Goal: Information Seeking & Learning: Learn about a topic

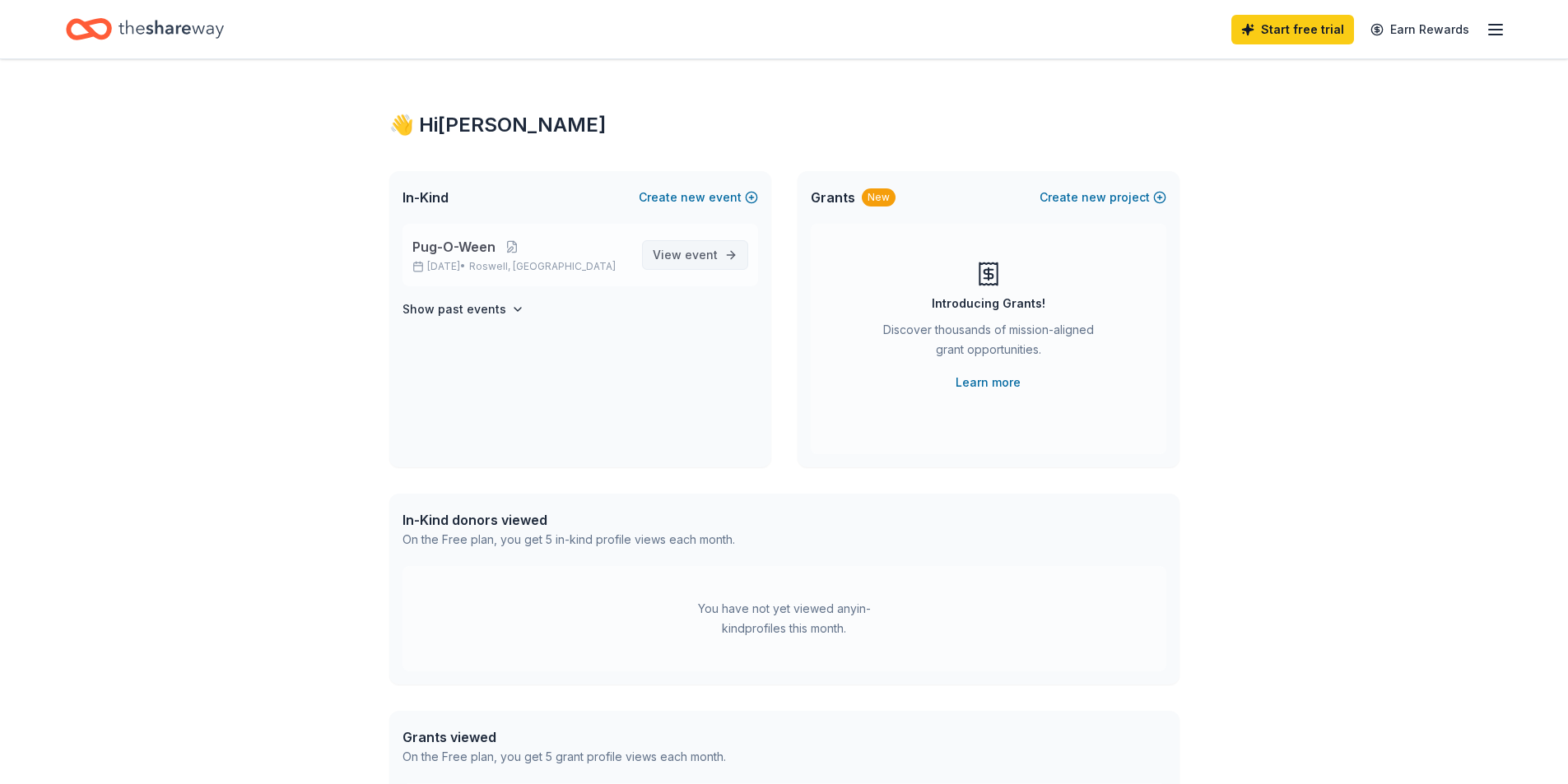
click at [698, 252] on span "event" at bounding box center [701, 254] width 33 height 14
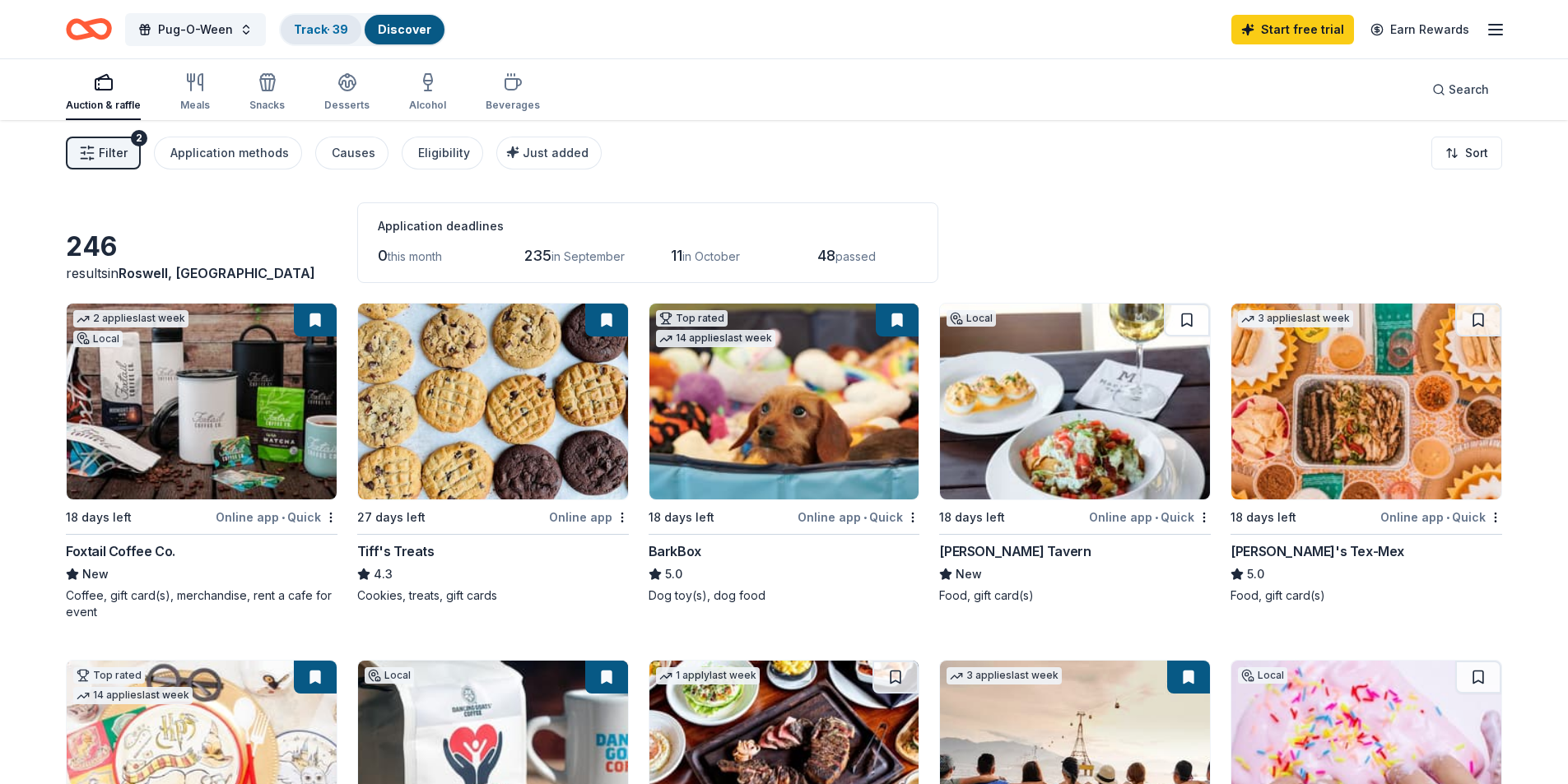
click at [322, 35] on link "Track · 39" at bounding box center [321, 29] width 54 height 14
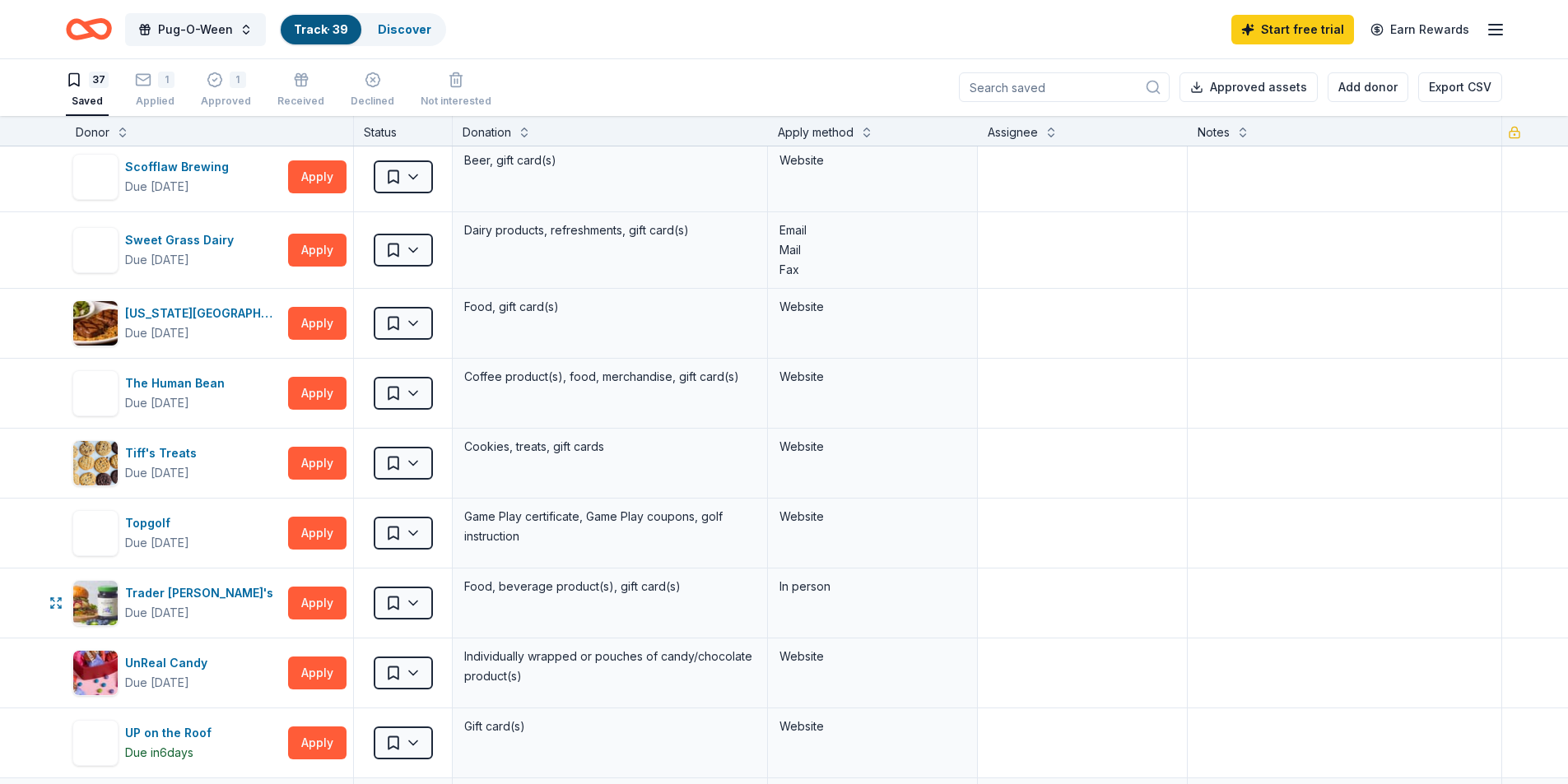
scroll to position [2138, 0]
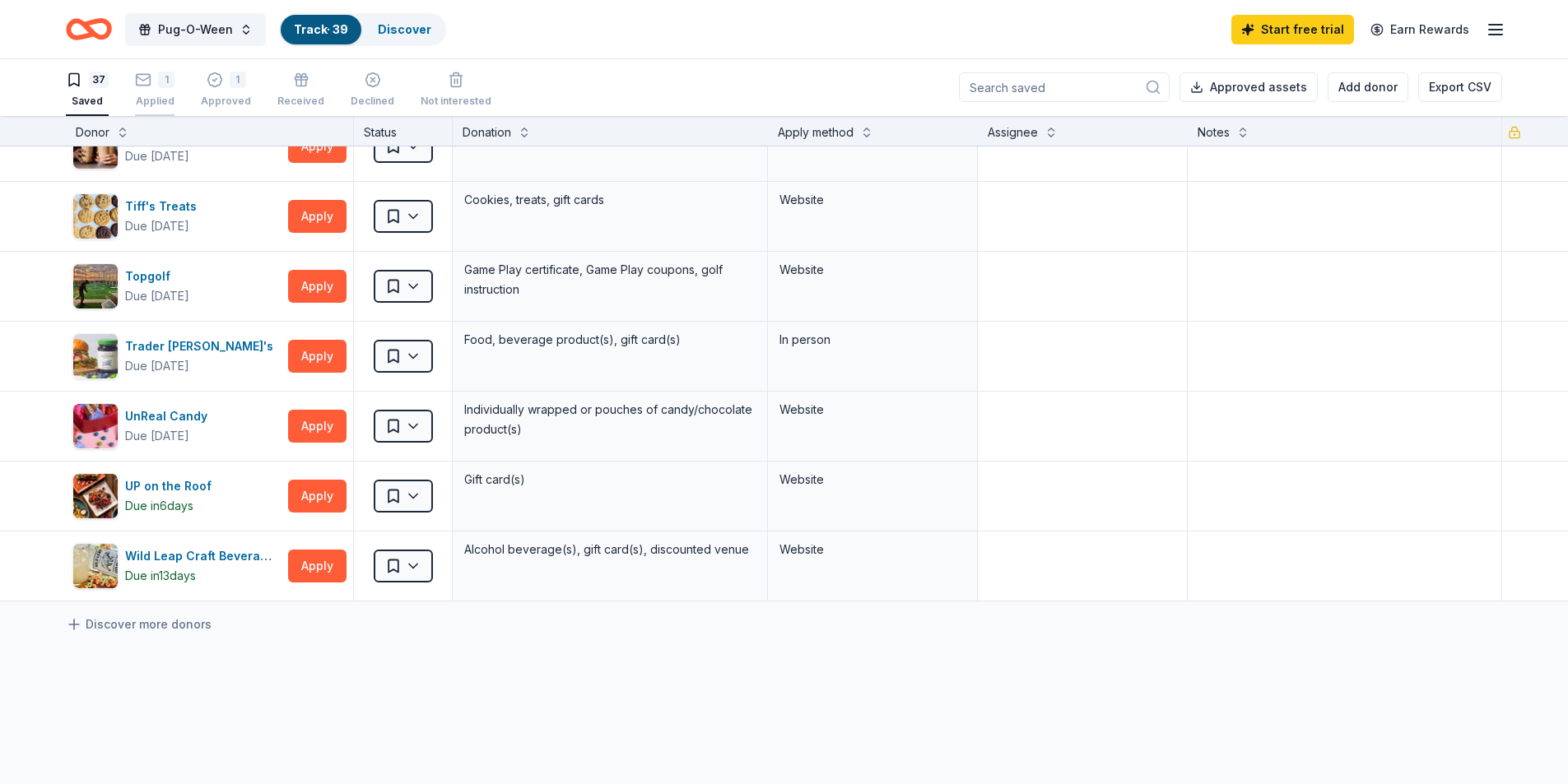
click at [155, 91] on div "1 Applied" at bounding box center [154, 90] width 40 height 37
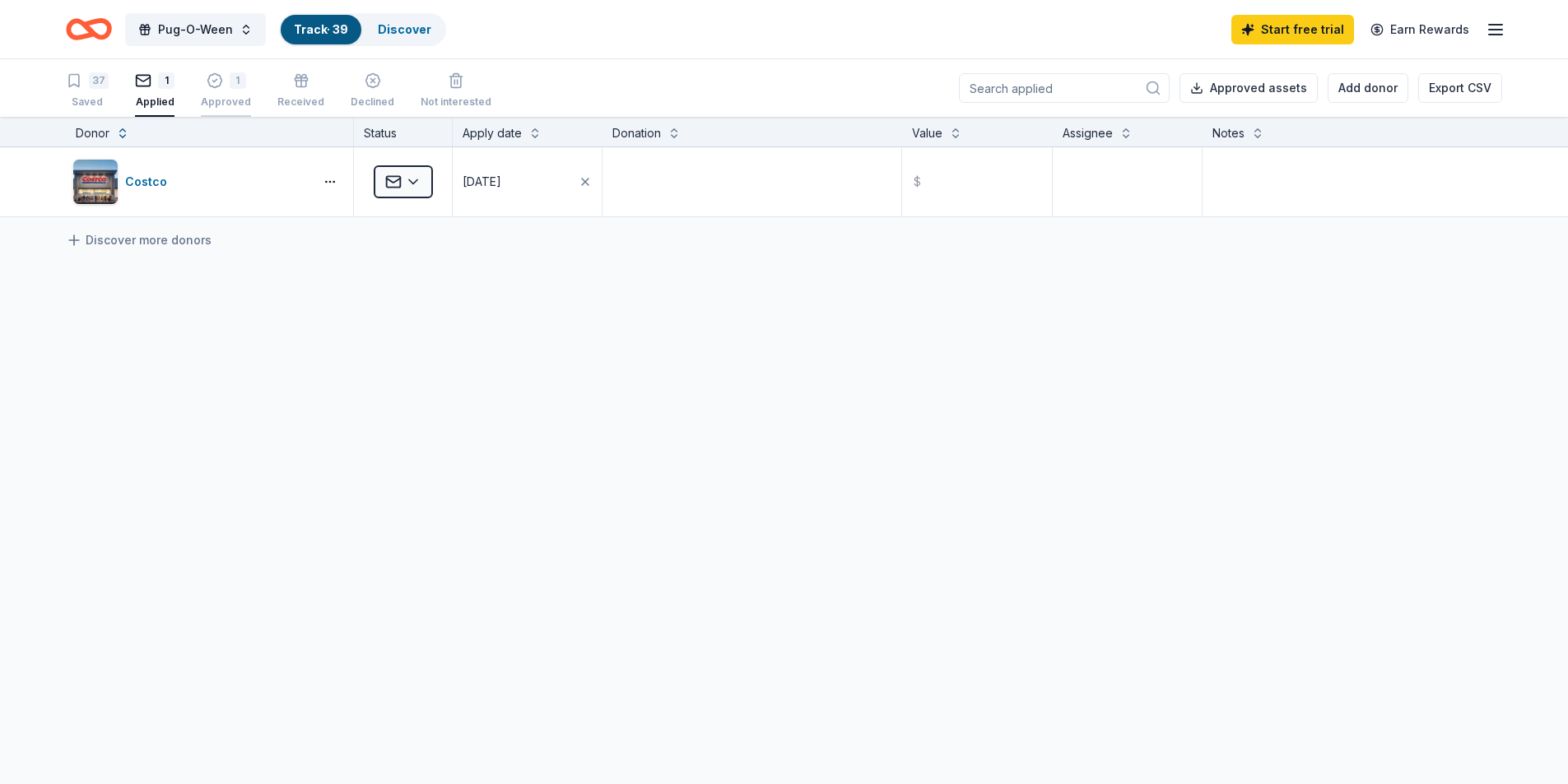
click at [229, 82] on div "1" at bounding box center [237, 80] width 16 height 16
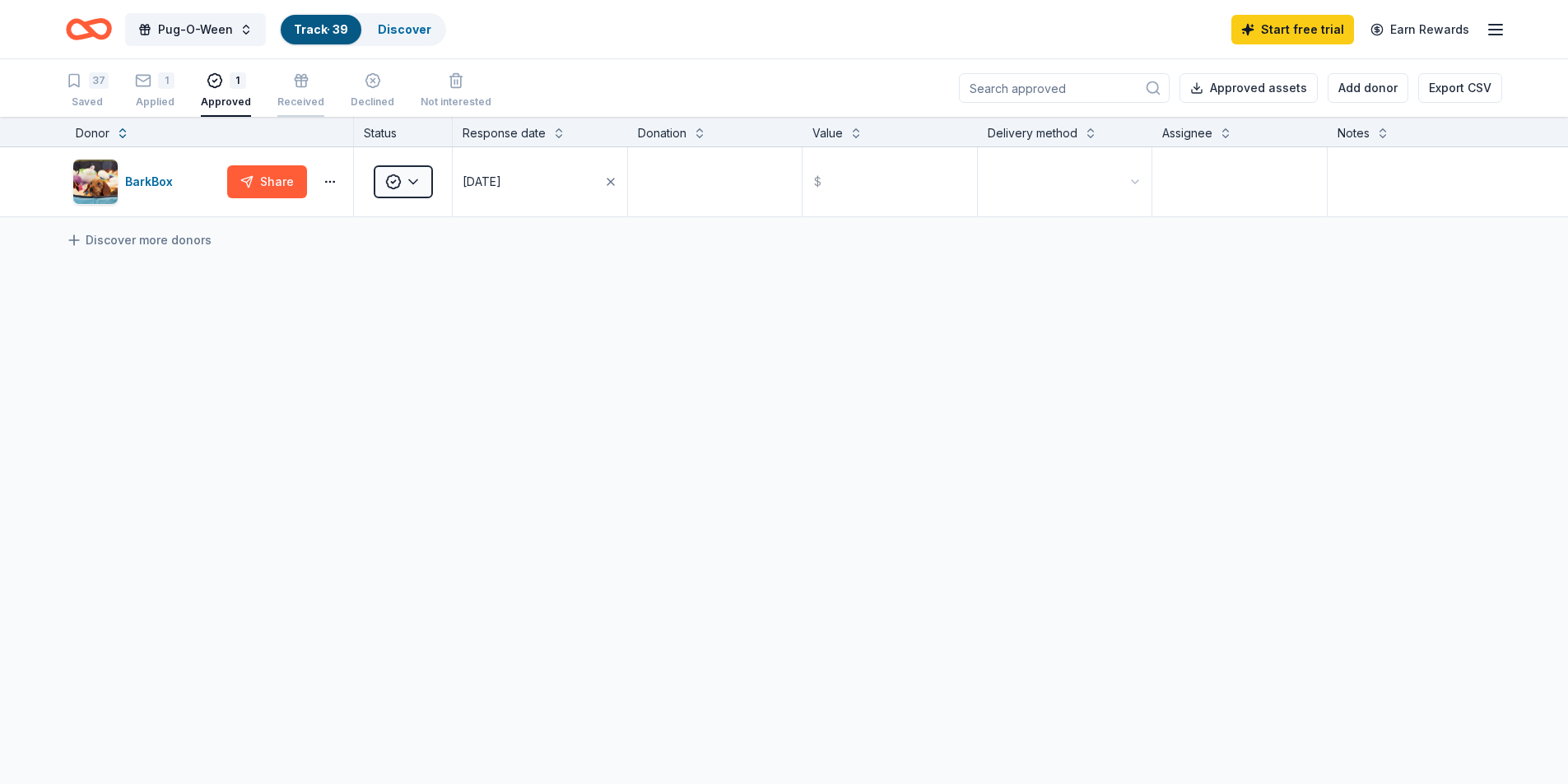
click at [303, 88] on div "button" at bounding box center [301, 80] width 47 height 16
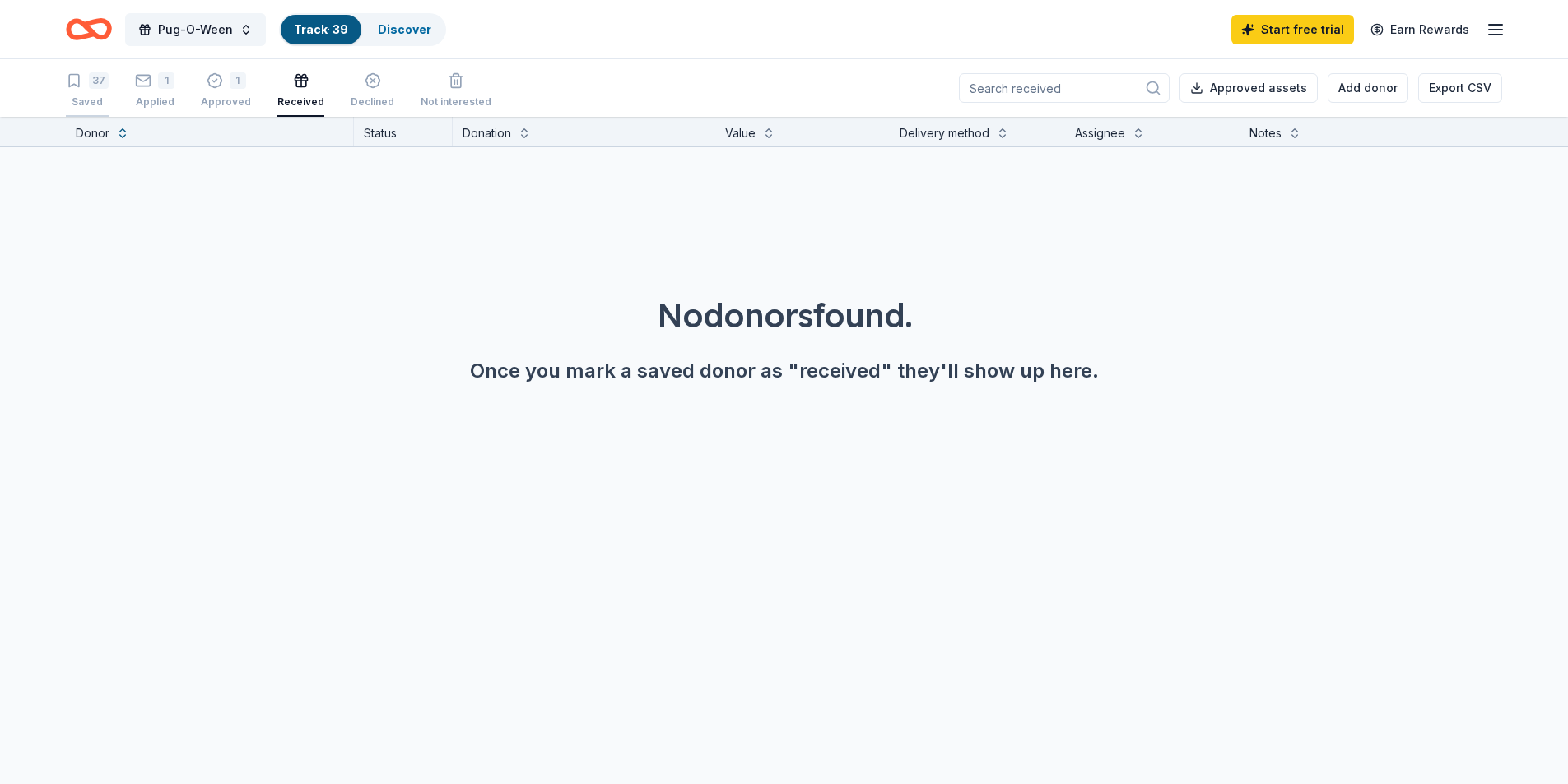
click at [93, 85] on div "37" at bounding box center [98, 80] width 19 height 16
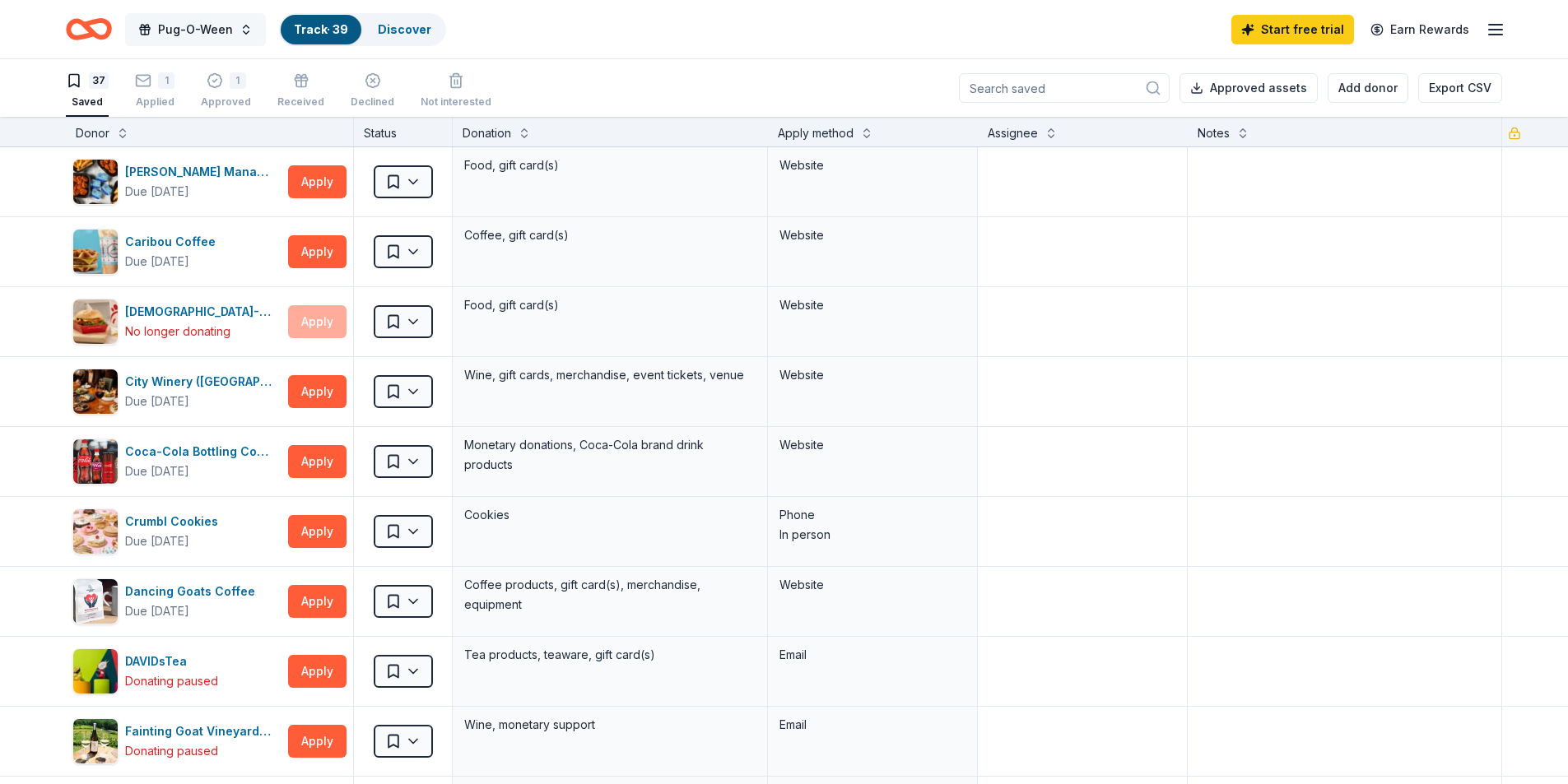
click at [189, 27] on span "Pug-O-Ween" at bounding box center [196, 29] width 75 height 19
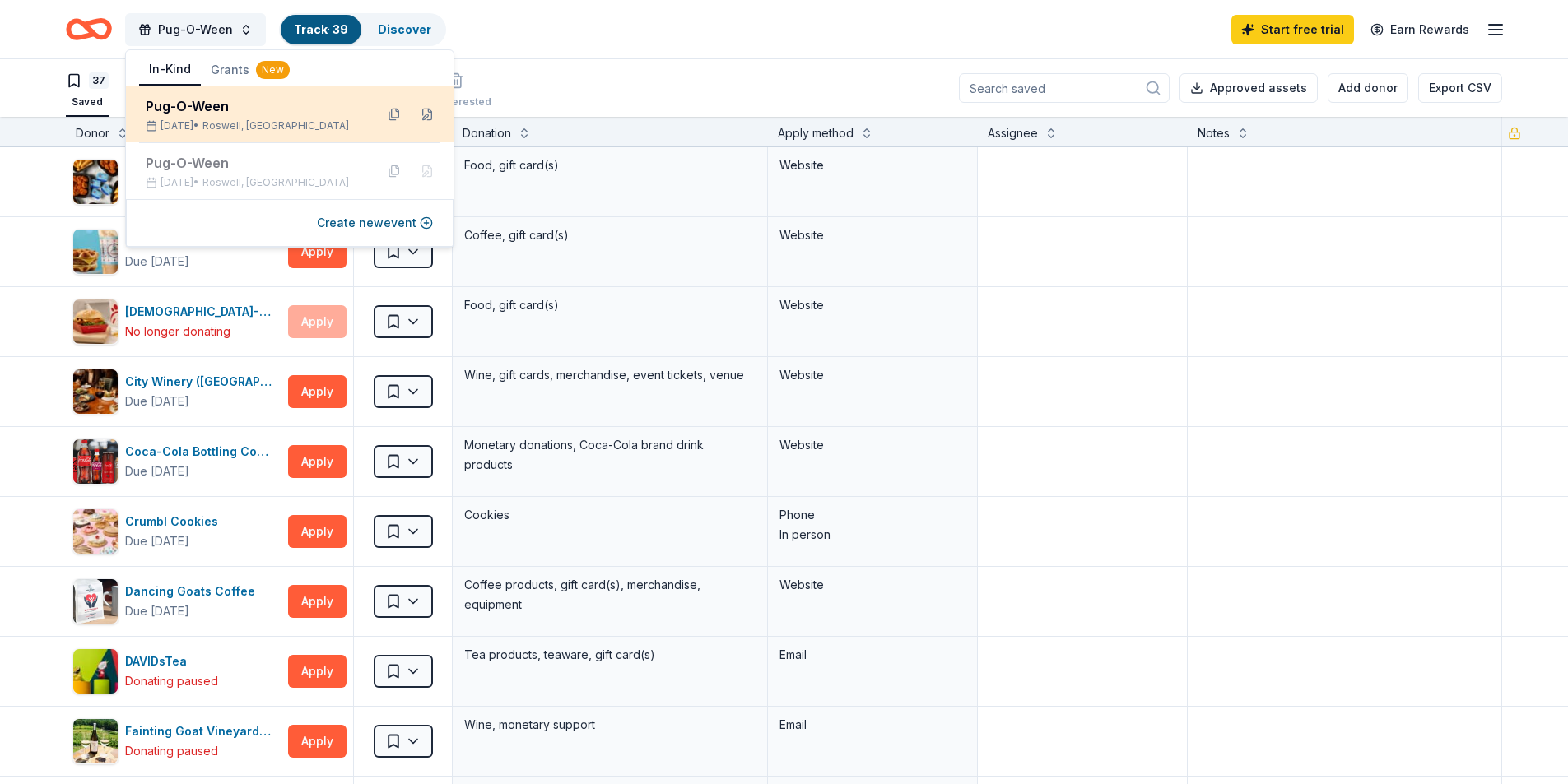
click at [216, 106] on div "Pug-O-Ween" at bounding box center [253, 106] width 216 height 19
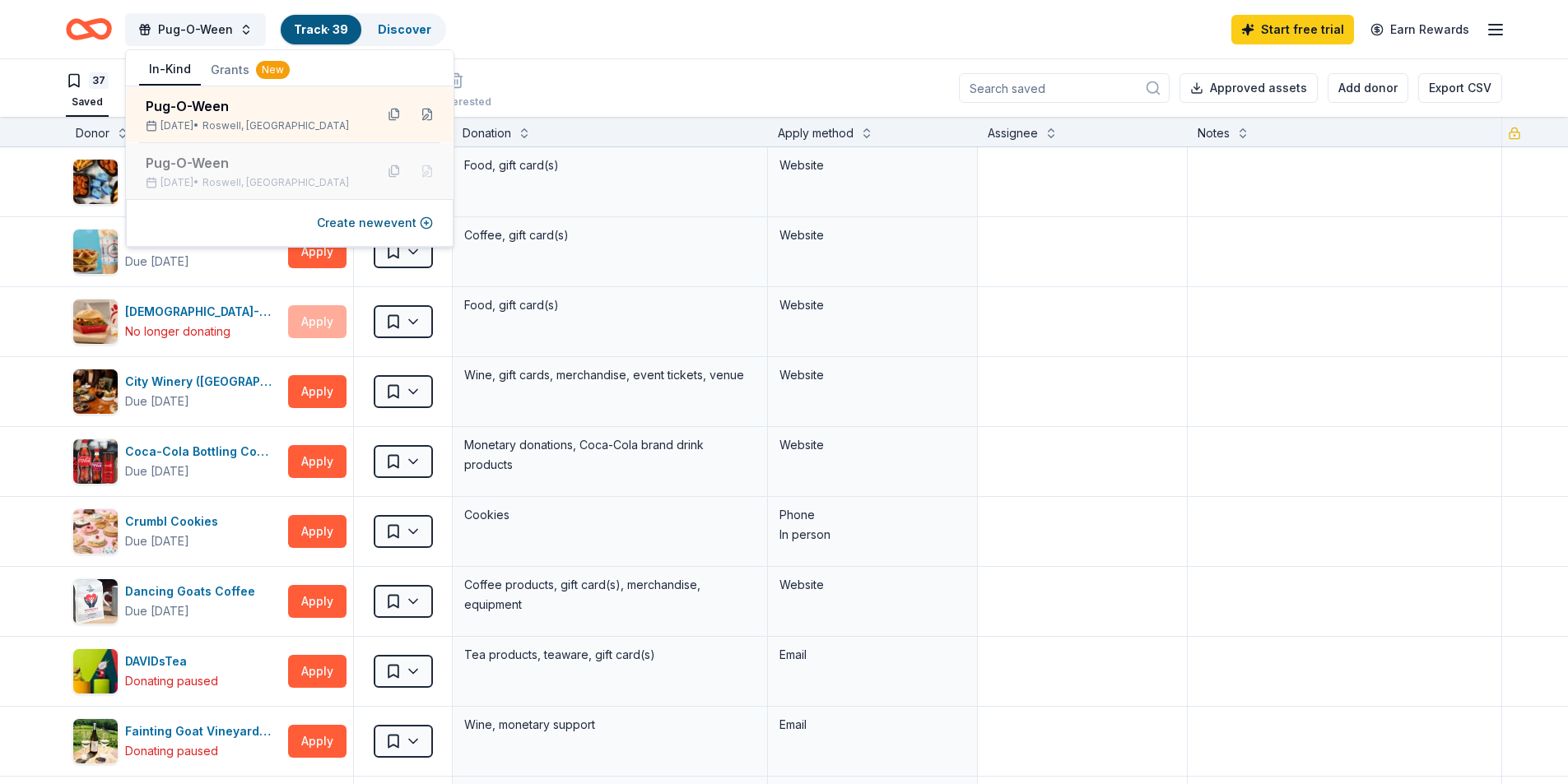
click at [234, 183] on span "Roswell, GA" at bounding box center [276, 183] width 146 height 13
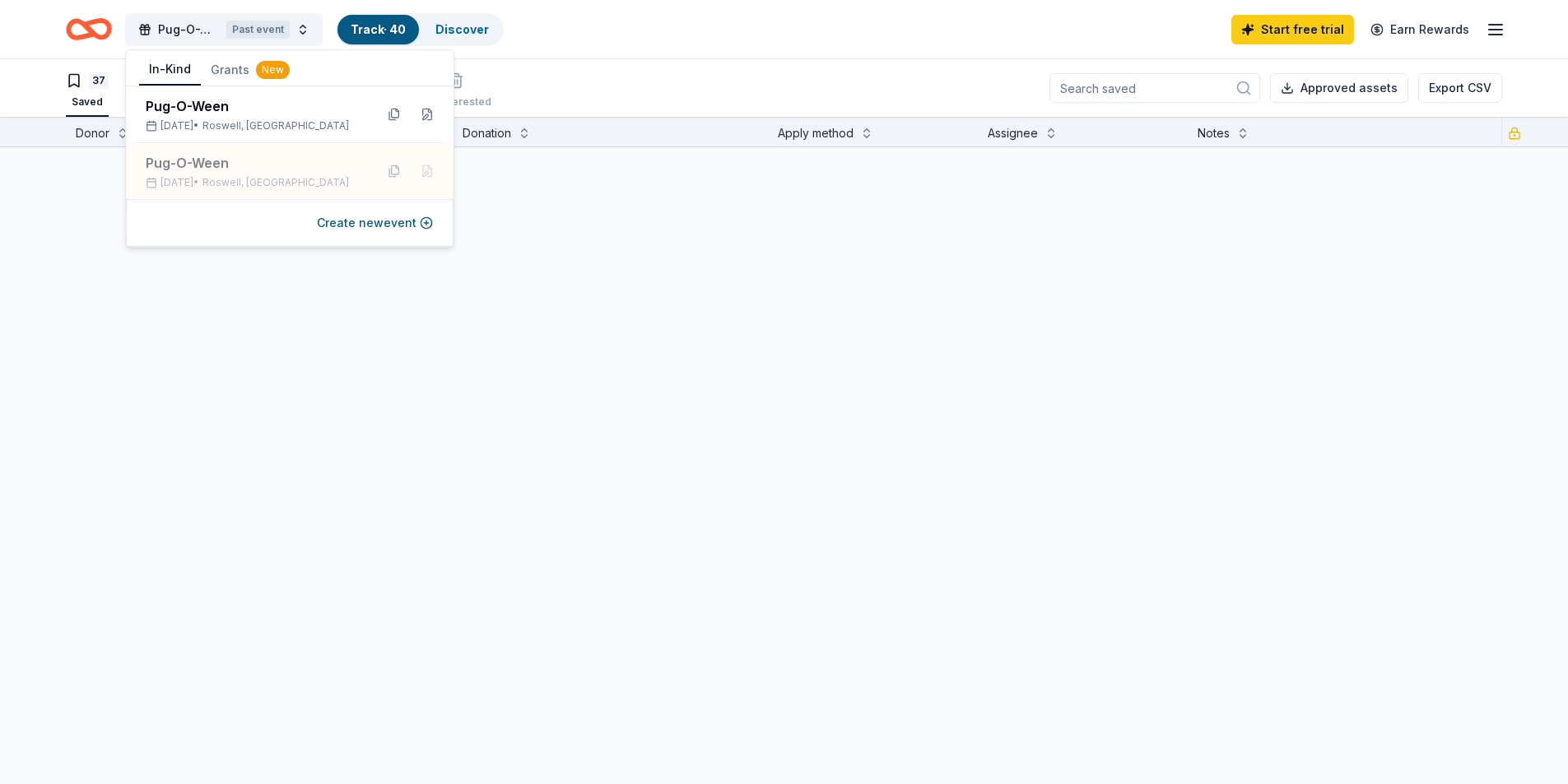
click at [718, 40] on div "Pug-O-Ween Past event Track · 40 Discover Start free trial Earn Rewards" at bounding box center [784, 29] width 1436 height 39
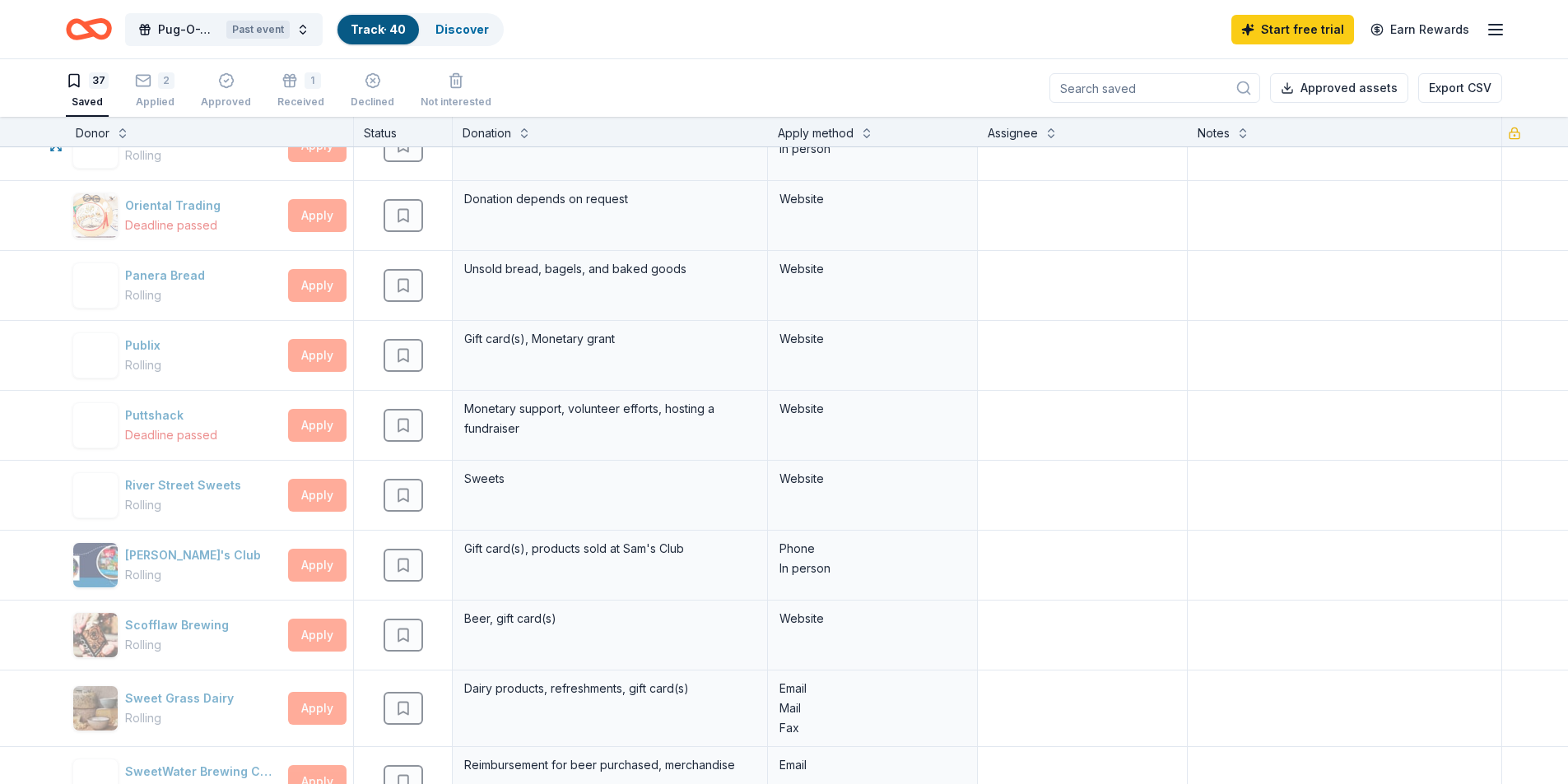
scroll to position [1727, 0]
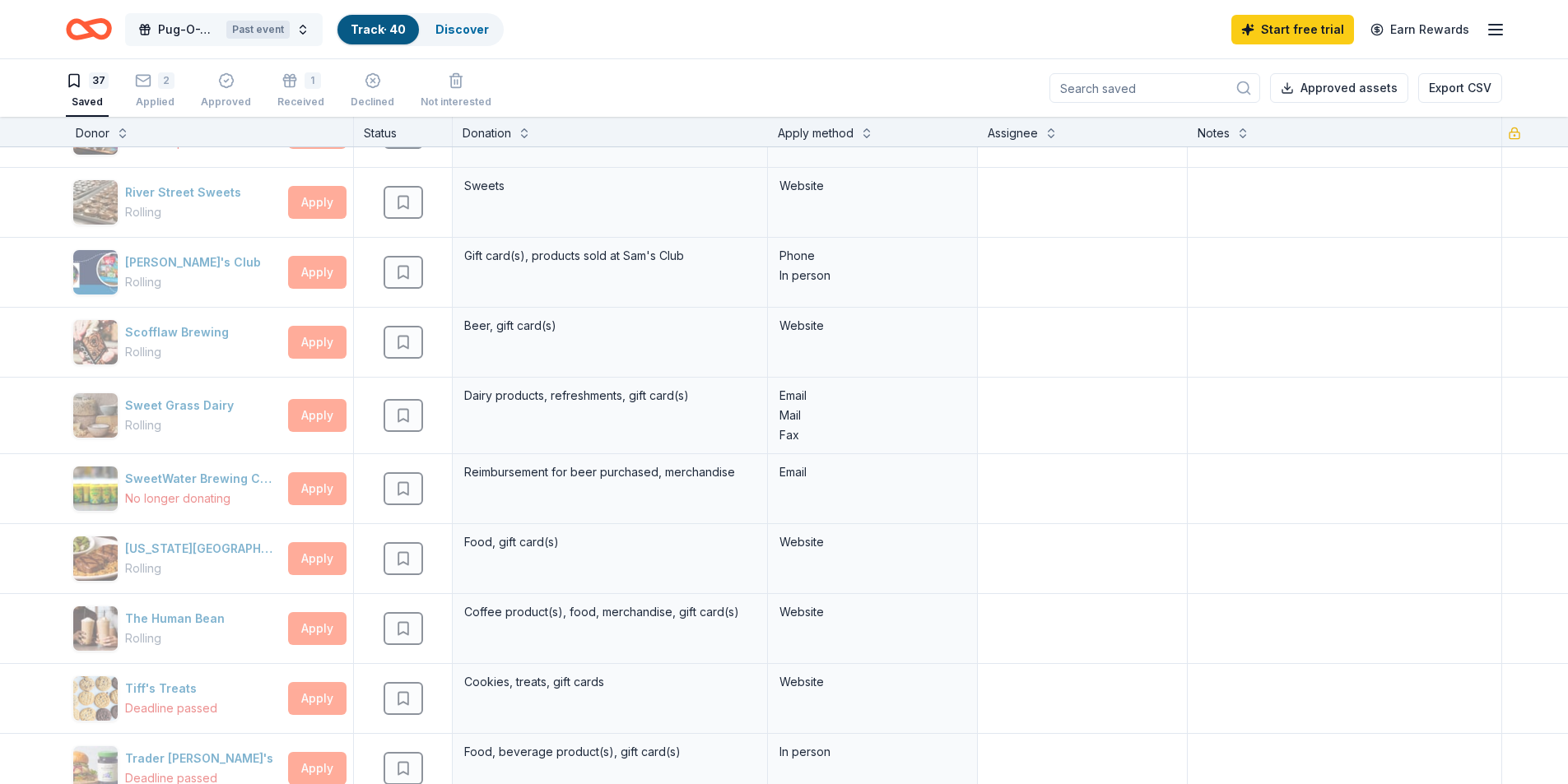
click at [182, 14] on button "Pug-O-Ween Past event" at bounding box center [224, 30] width 198 height 33
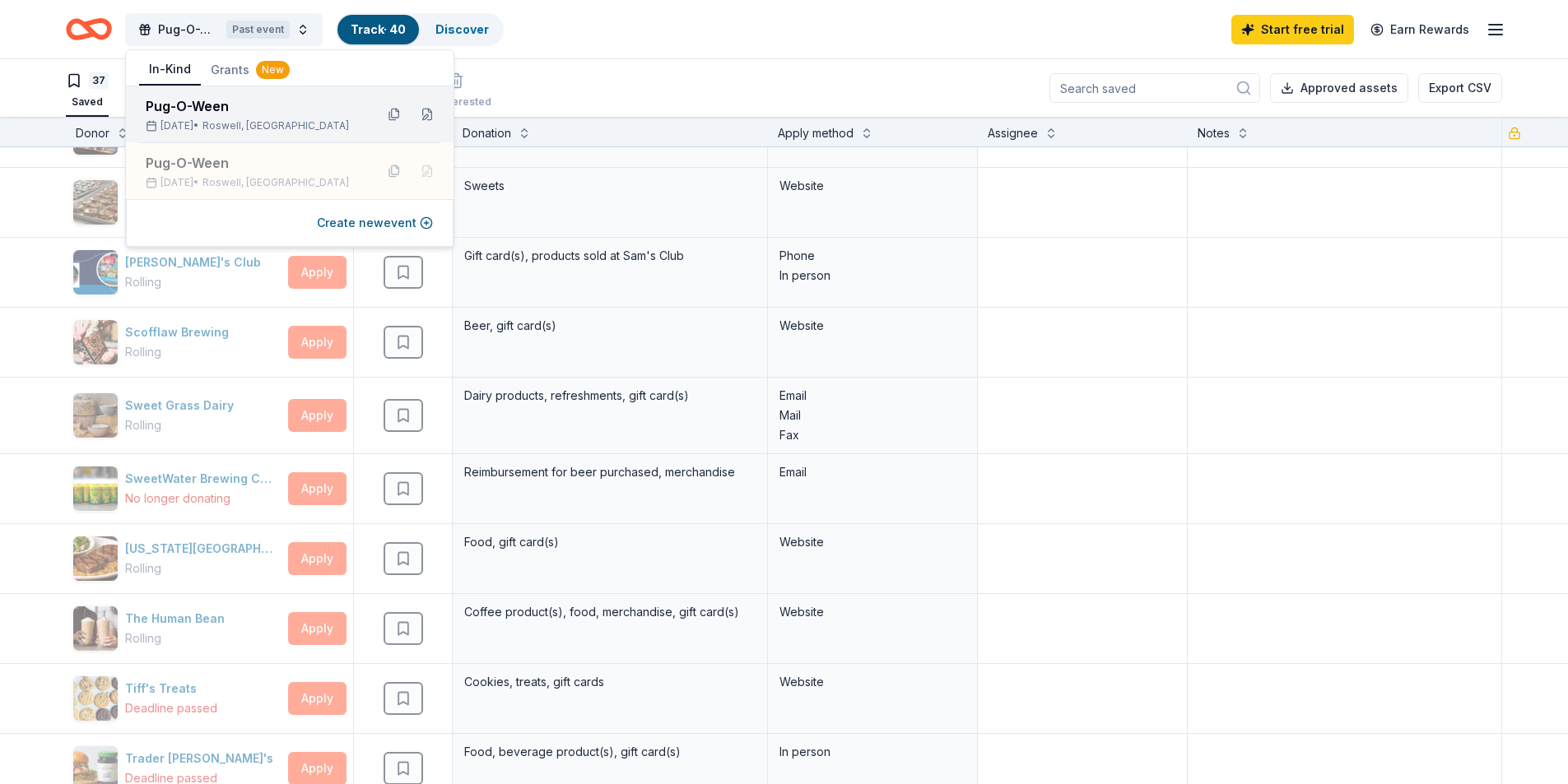
click at [226, 116] on div "Pug-O-Ween Oct 18, 2025 • Roswell, GA" at bounding box center [253, 115] width 216 height 37
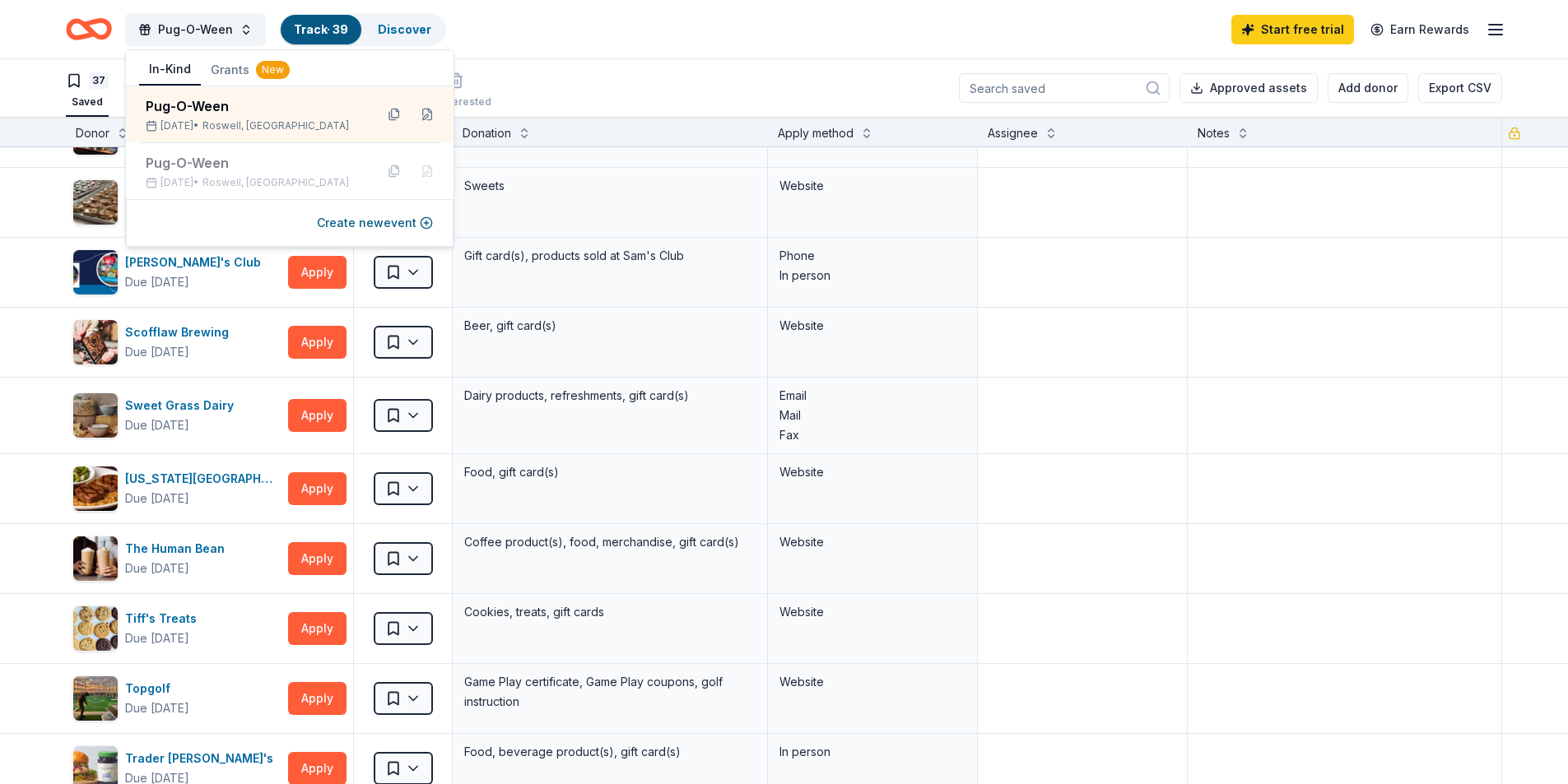
click at [240, 66] on button "Grants New" at bounding box center [250, 69] width 98 height 30
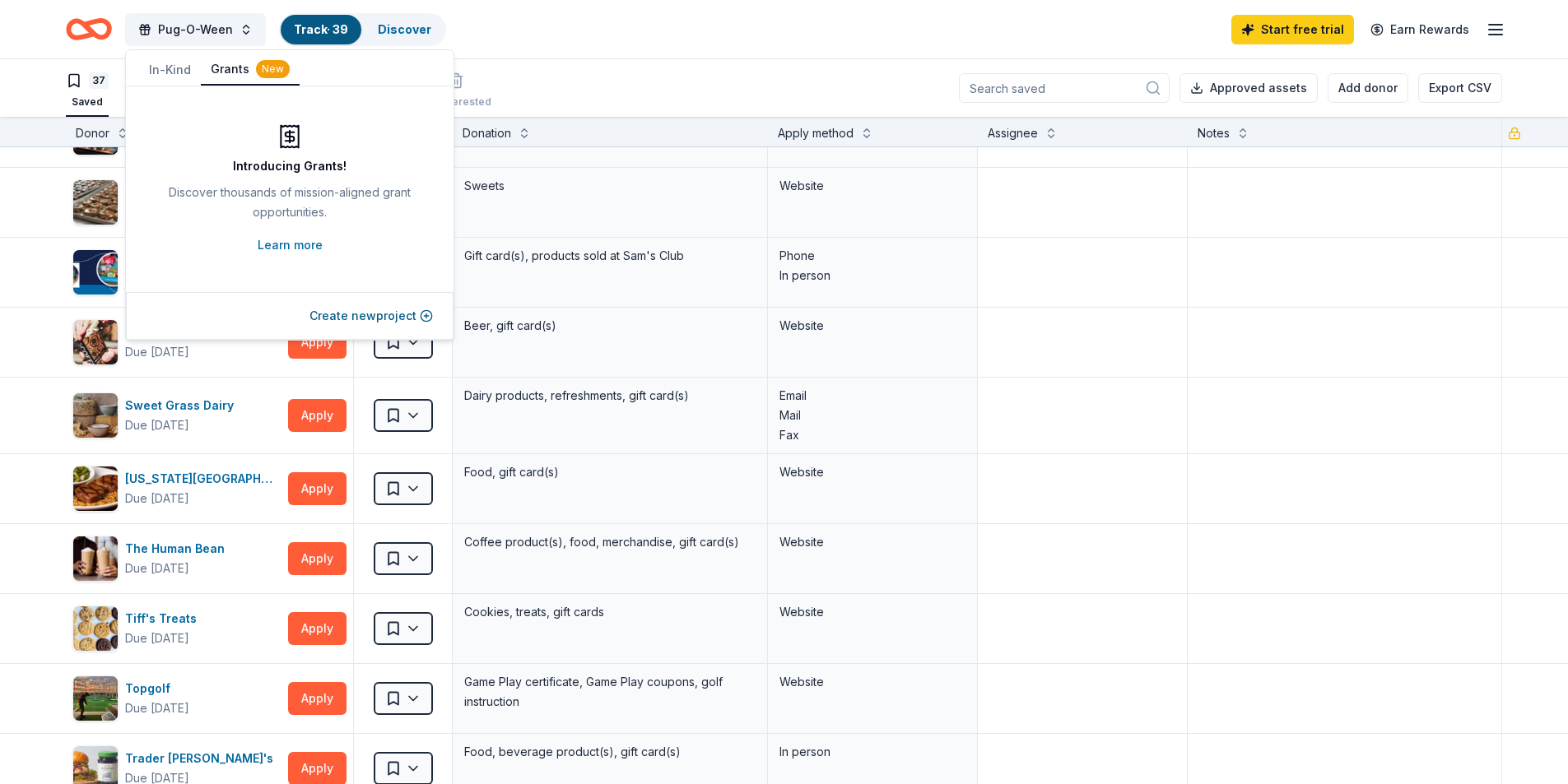
click at [651, 29] on div "Pug-O-Ween Track · 39 Discover Start free trial Earn Rewards" at bounding box center [784, 29] width 1436 height 39
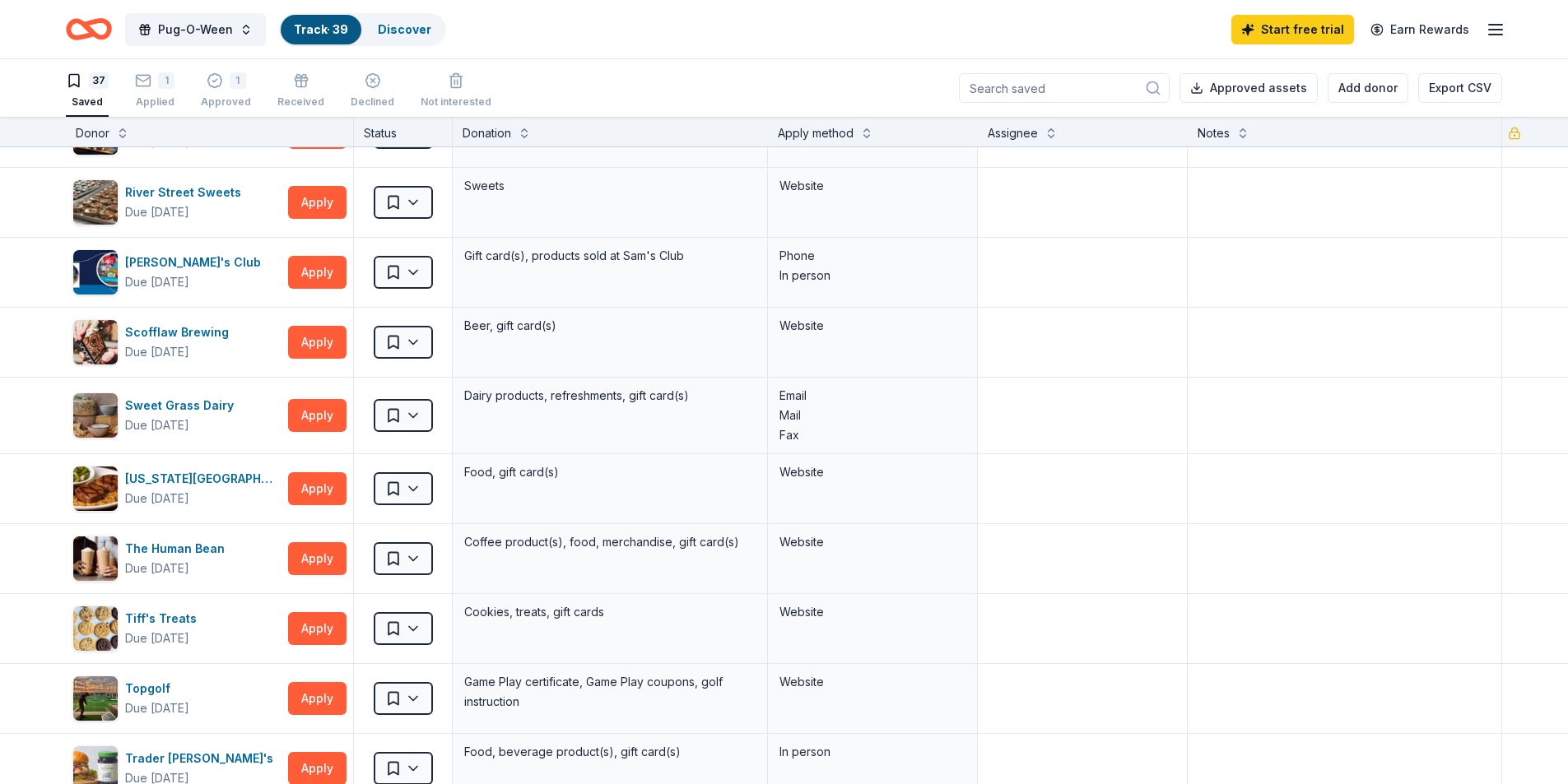
click at [83, 34] on icon "Home" at bounding box center [89, 29] width 46 height 39
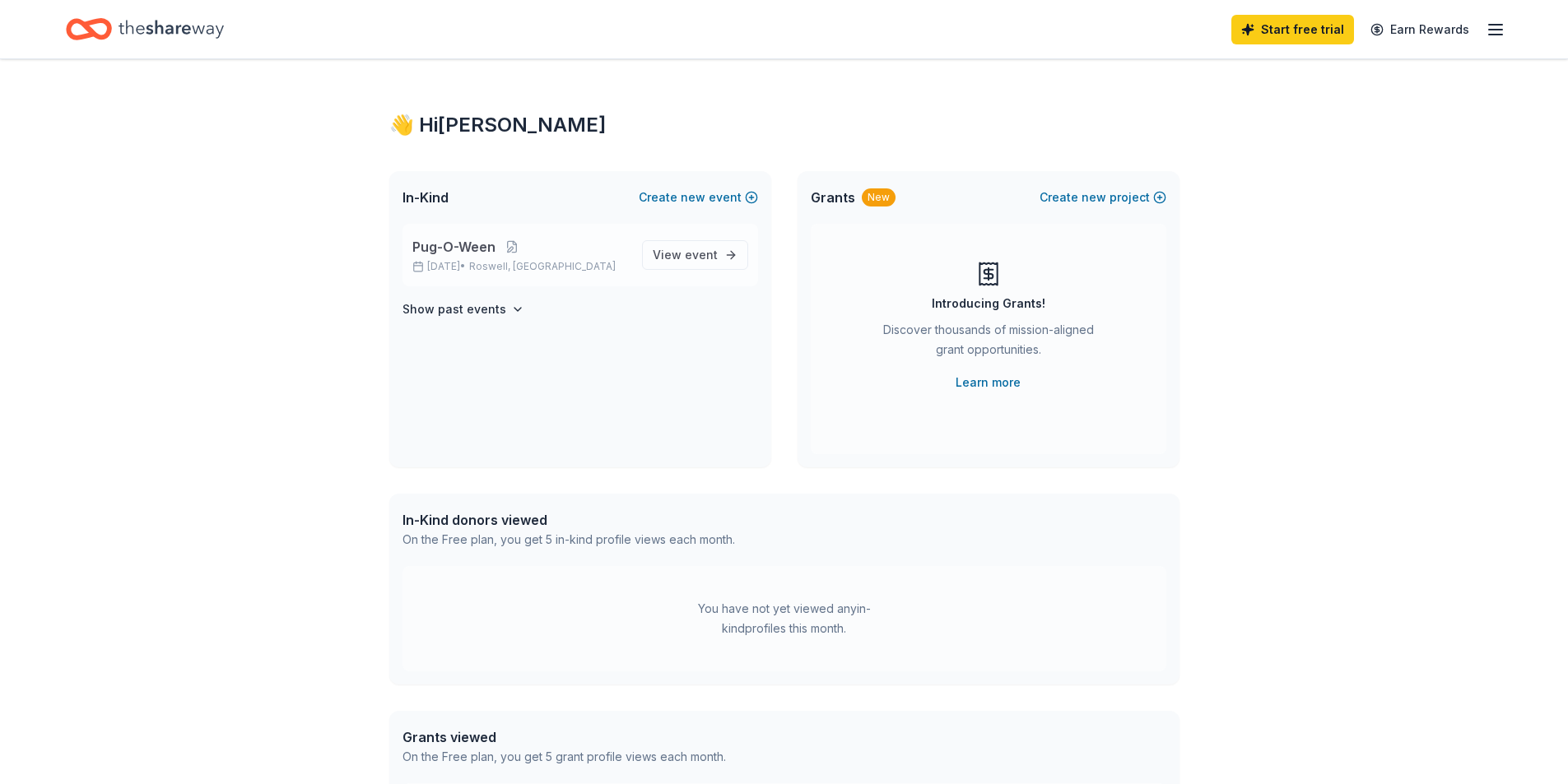
click at [554, 261] on p "Oct 18, 2025 • Roswell, GA" at bounding box center [520, 267] width 217 height 13
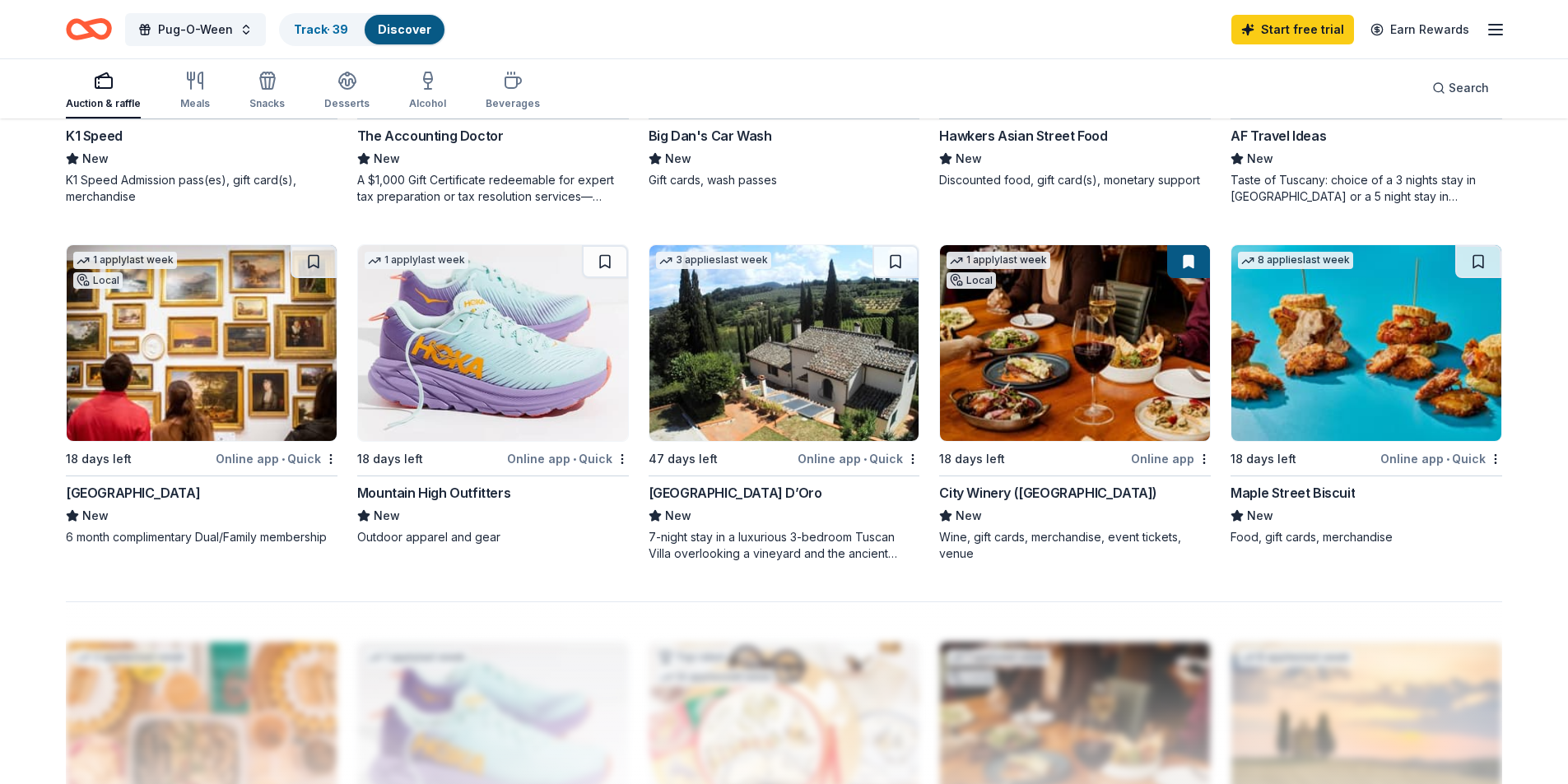
scroll to position [1151, 0]
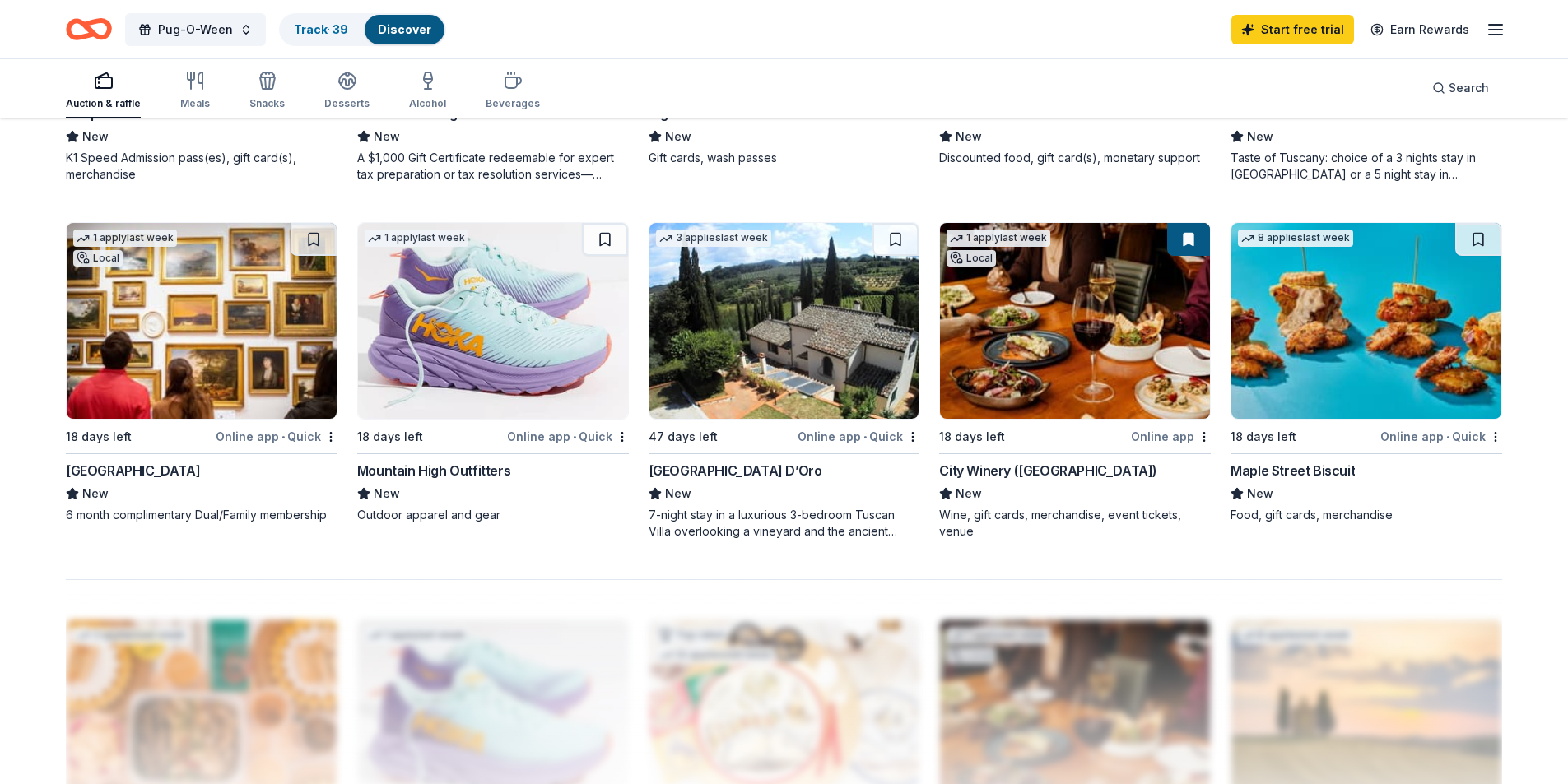
click at [769, 347] on img at bounding box center [784, 320] width 270 height 196
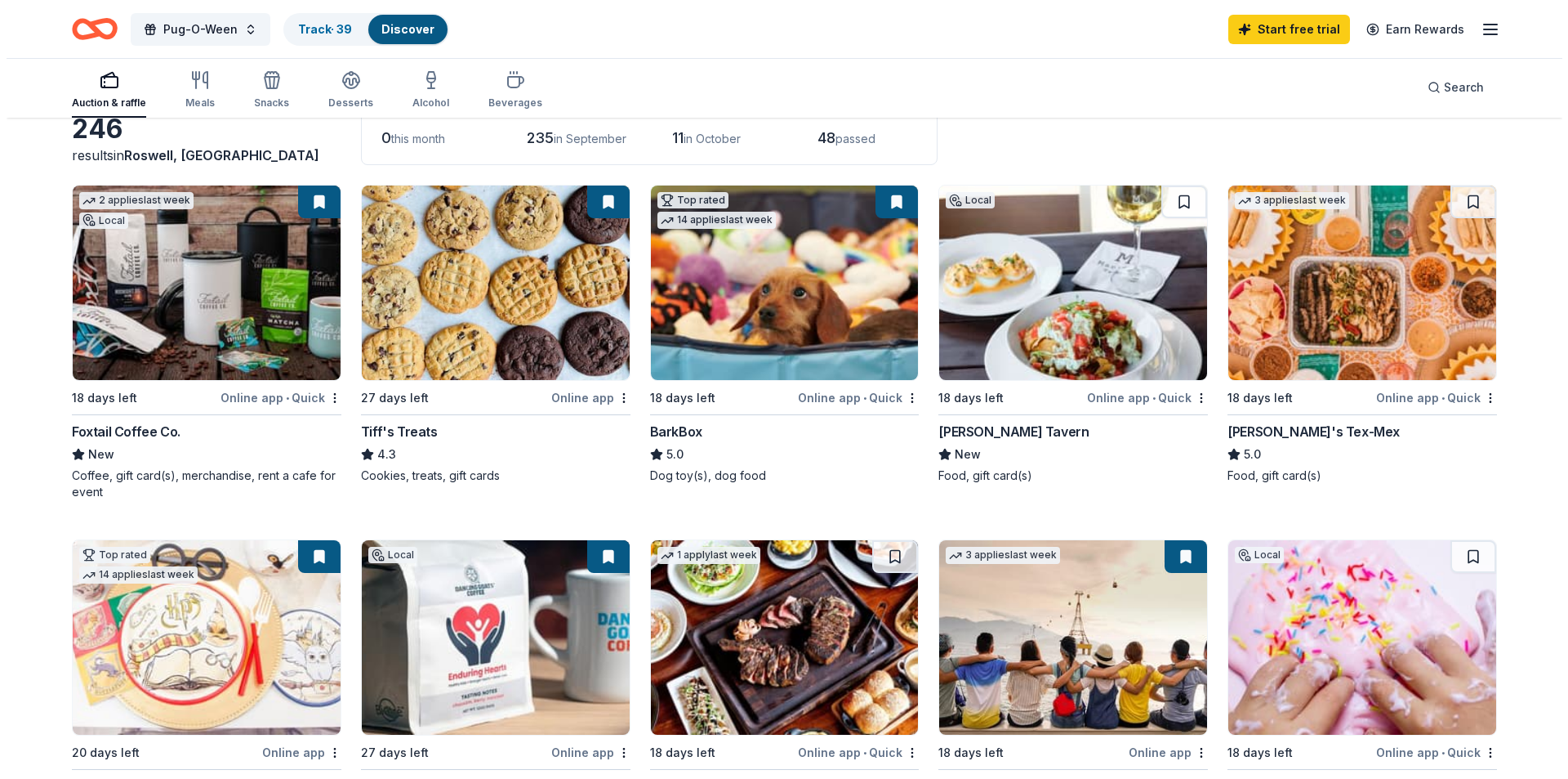
scroll to position [0, 0]
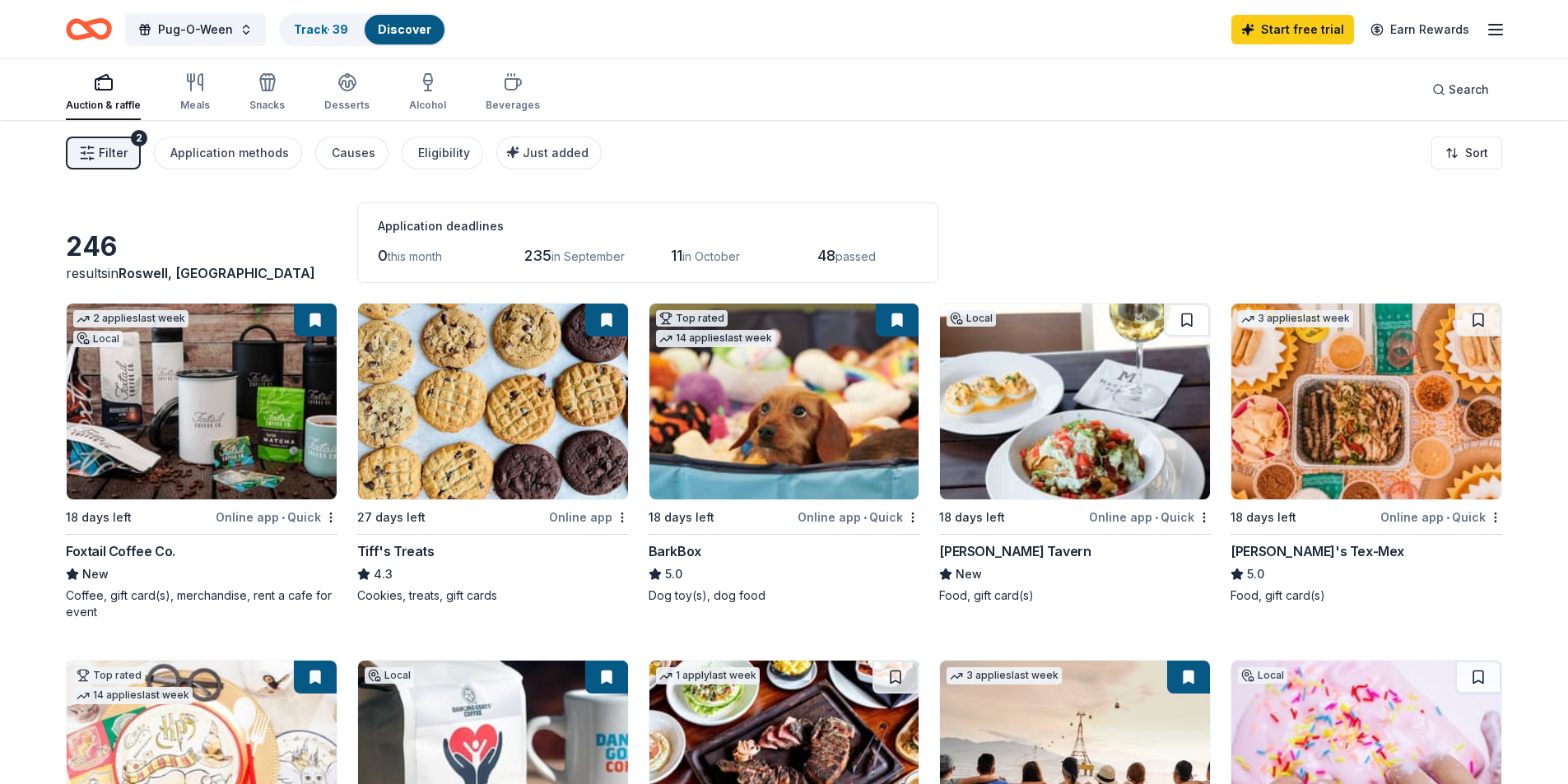
click at [103, 151] on span "Filter" at bounding box center [113, 153] width 29 height 19
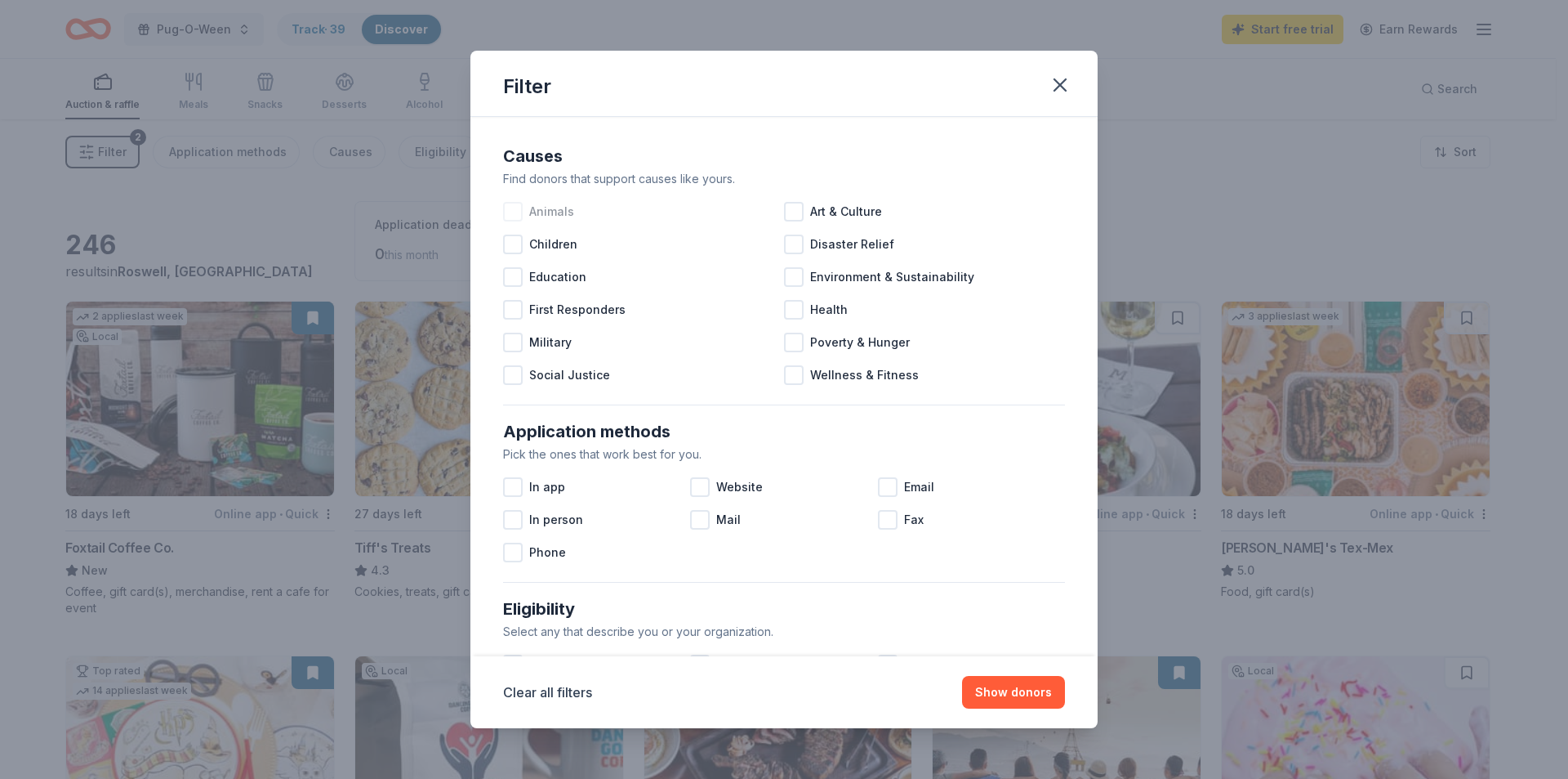
click at [517, 211] on div at bounding box center [513, 211] width 19 height 19
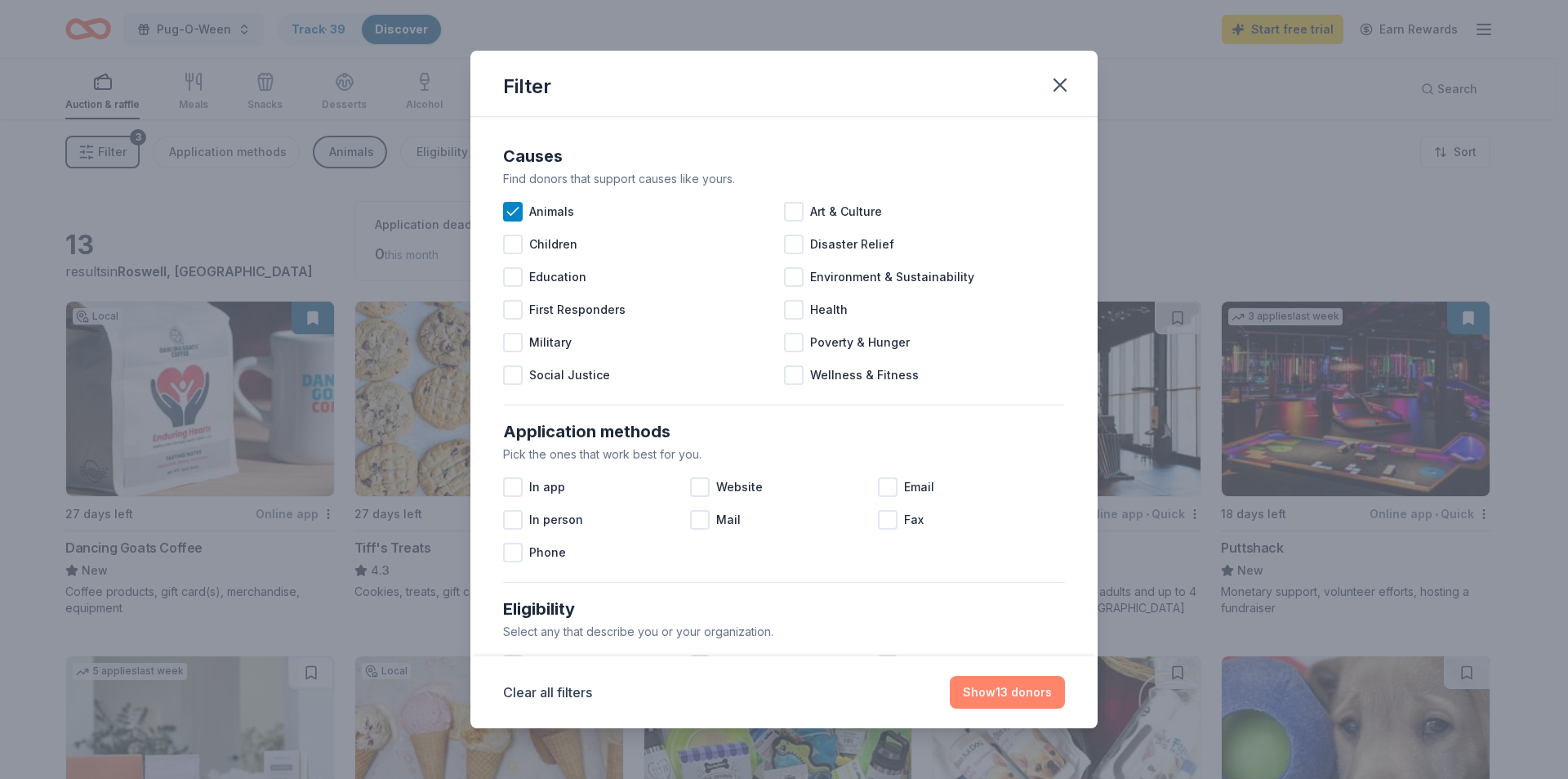
click at [1021, 692] on button "Show 13 donors" at bounding box center [1007, 692] width 115 height 33
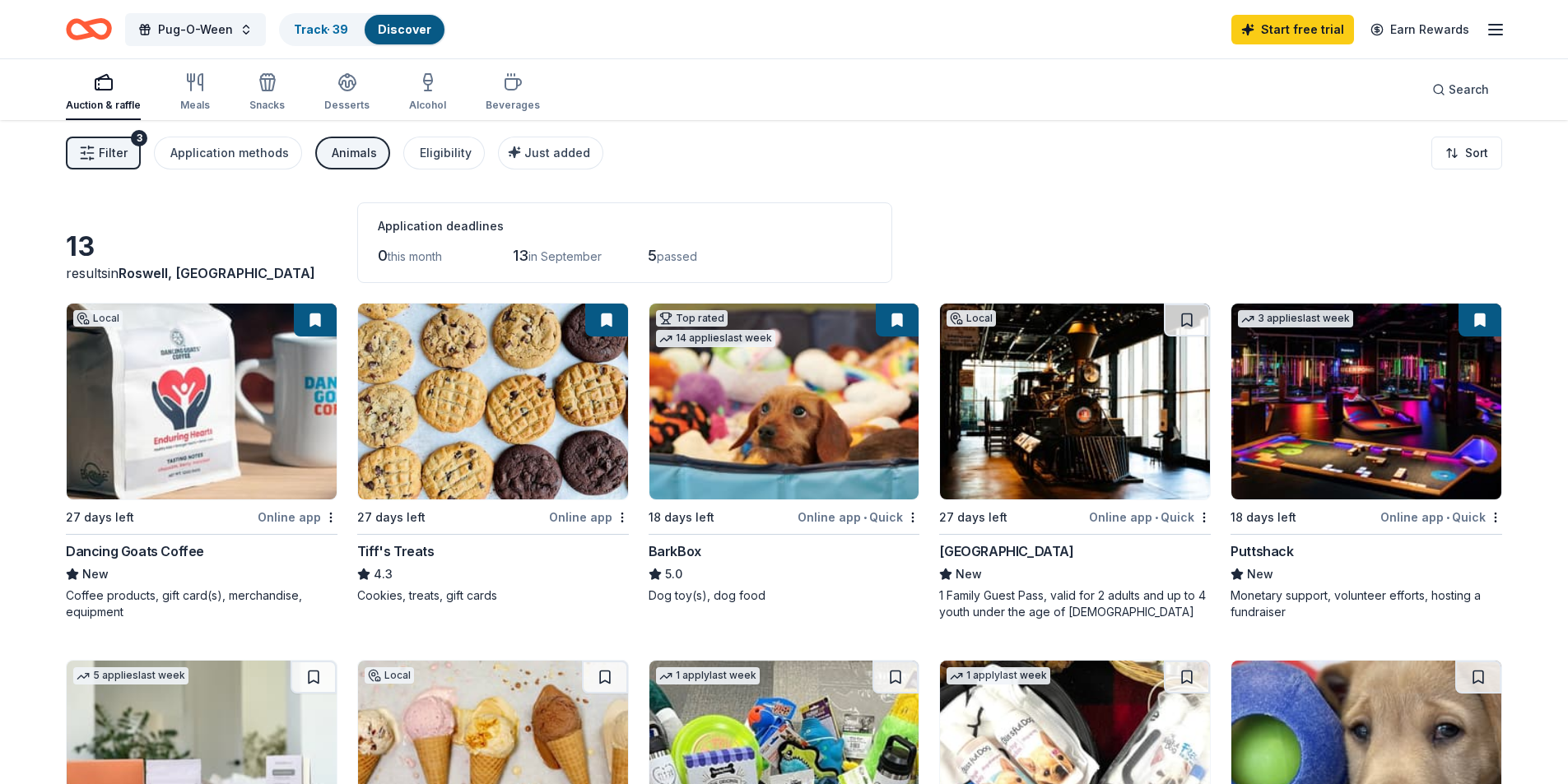
click at [361, 152] on div "Animals" at bounding box center [354, 153] width 45 height 19
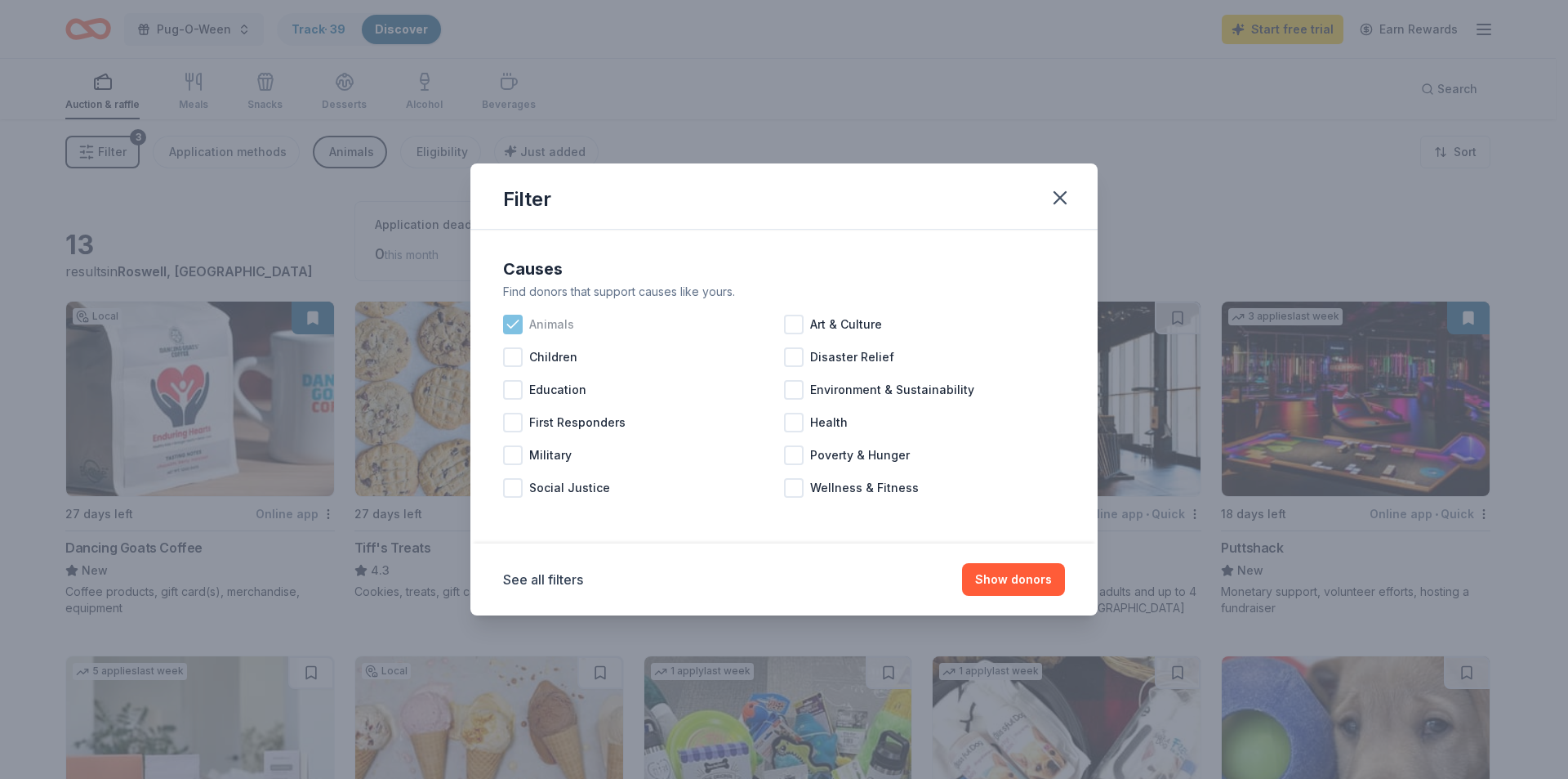
click at [512, 322] on icon at bounding box center [513, 323] width 16 height 16
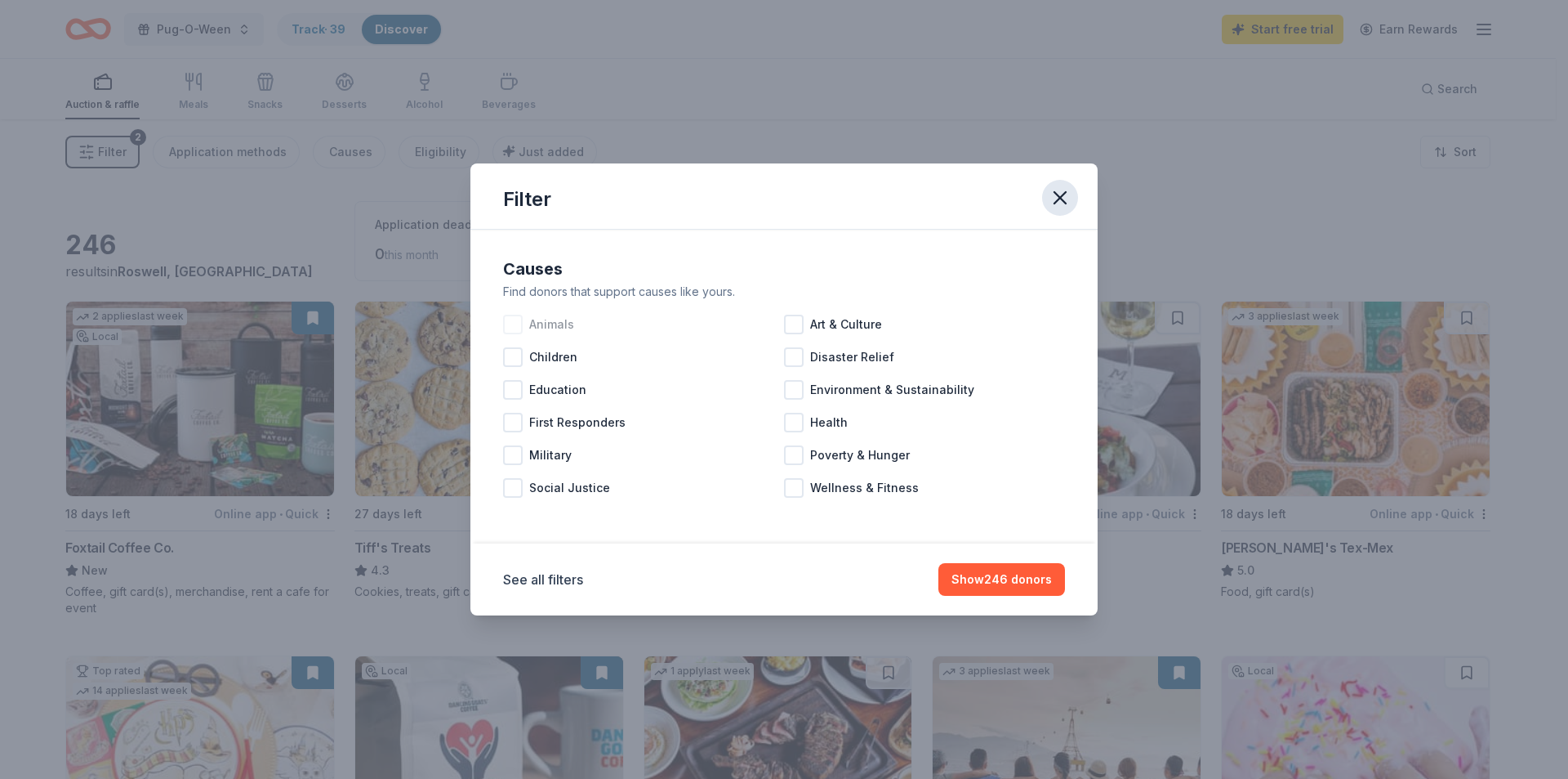
click at [1058, 192] on icon "button" at bounding box center [1060, 198] width 23 height 23
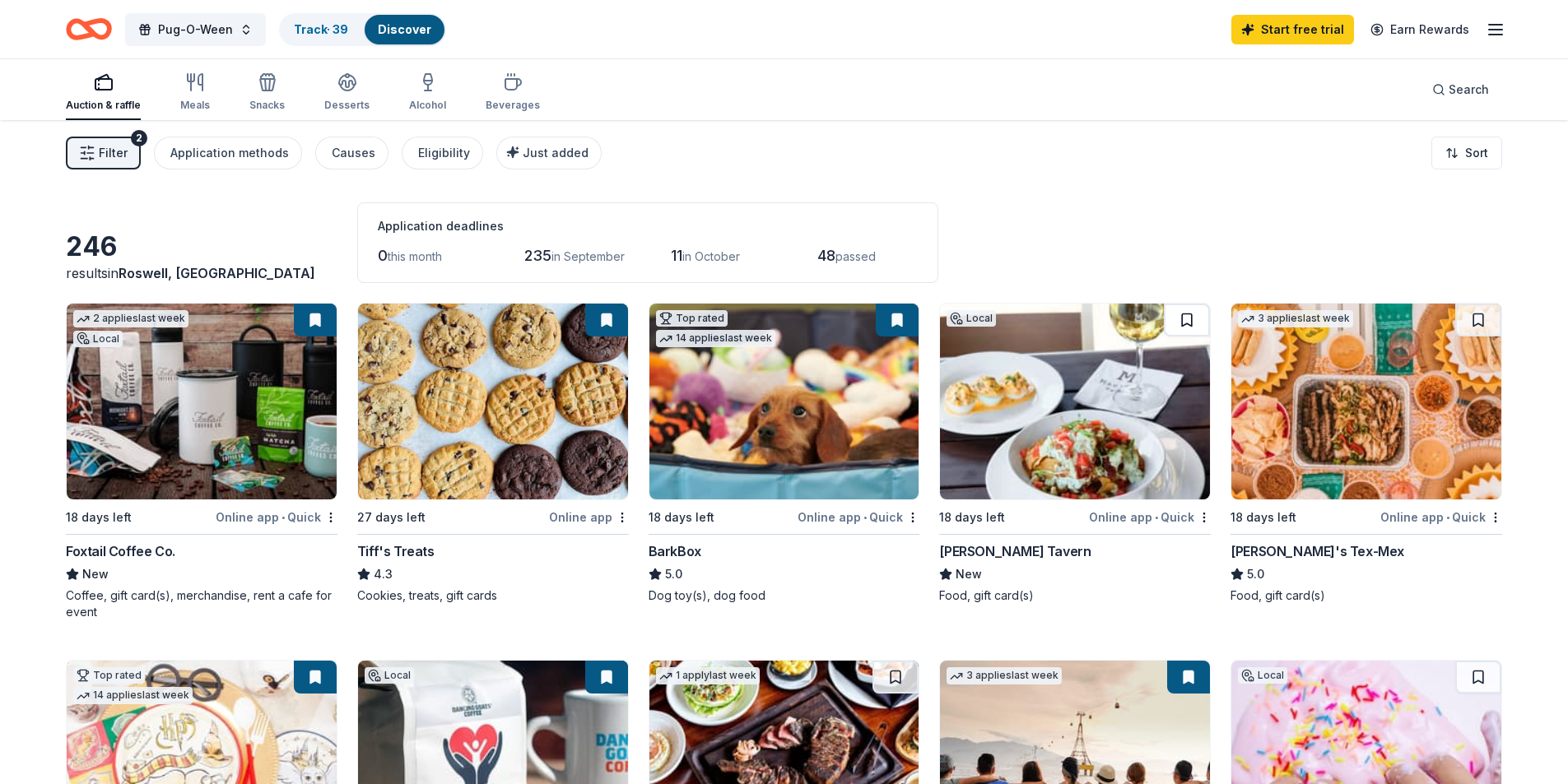
click at [1186, 318] on button at bounding box center [1186, 320] width 46 height 33
click at [1495, 322] on button at bounding box center [1478, 320] width 46 height 33
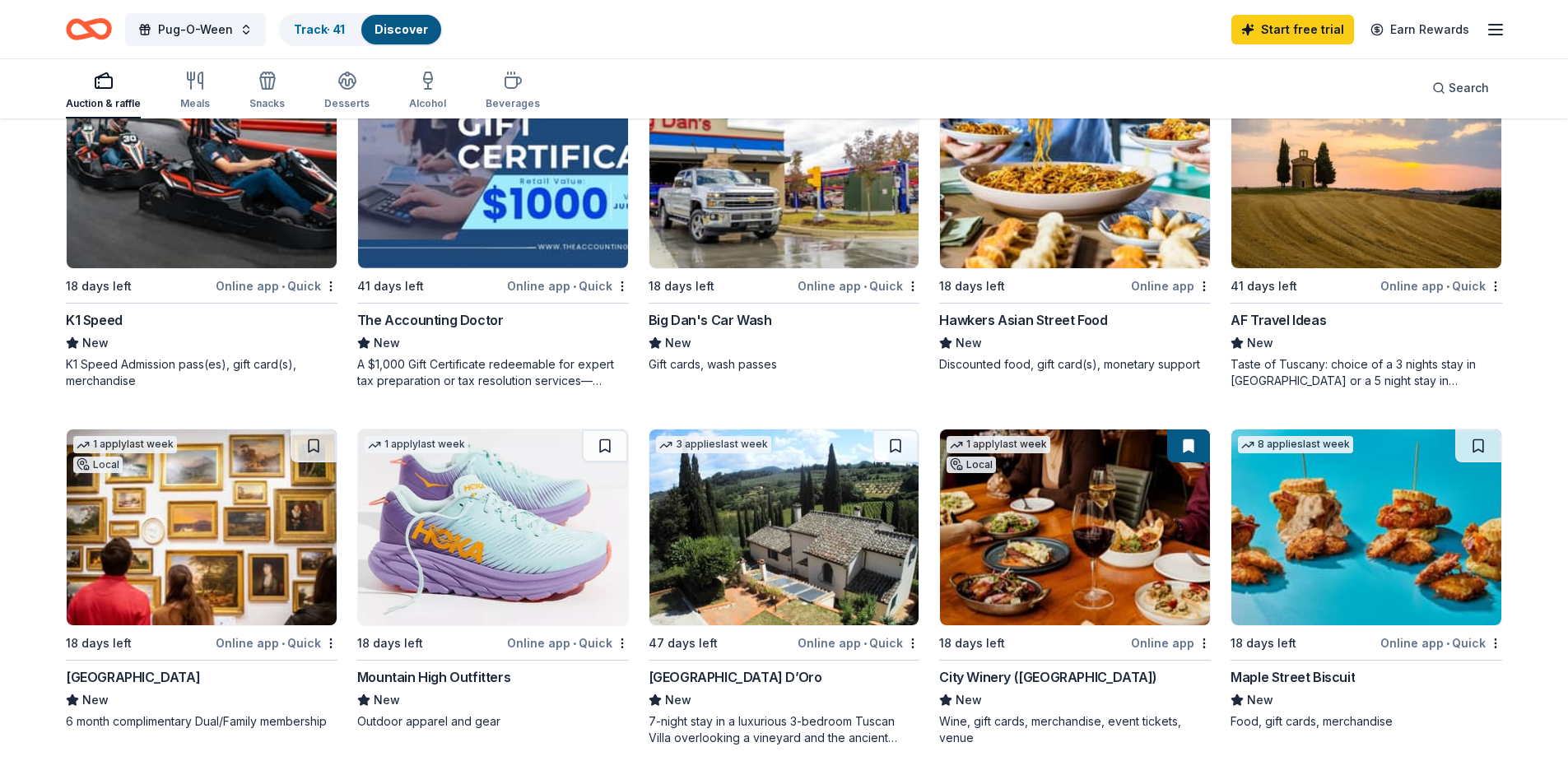
scroll to position [1151, 0]
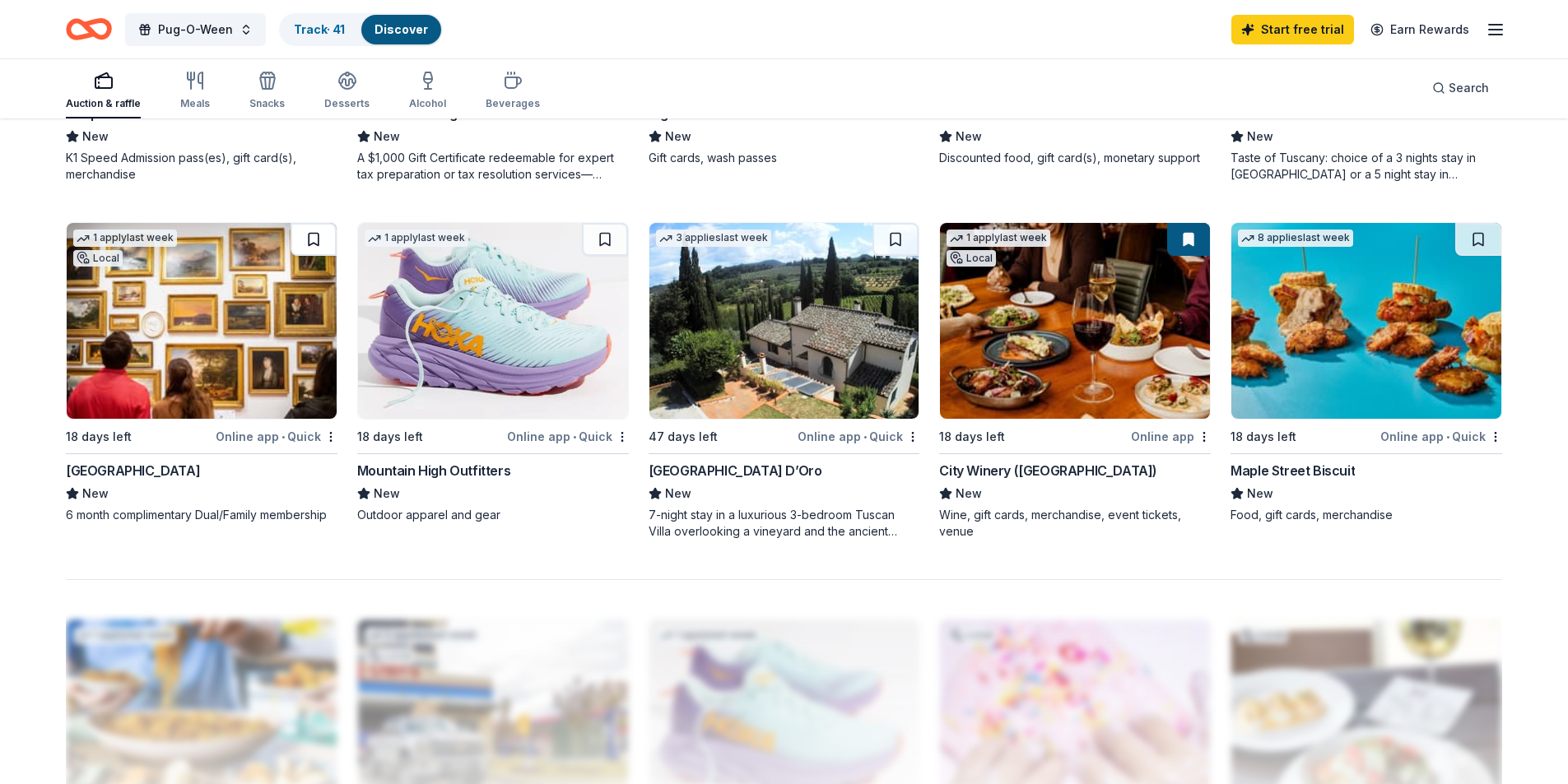
click at [315, 241] on button at bounding box center [313, 239] width 46 height 33
click at [599, 244] on button at bounding box center [605, 239] width 46 height 33
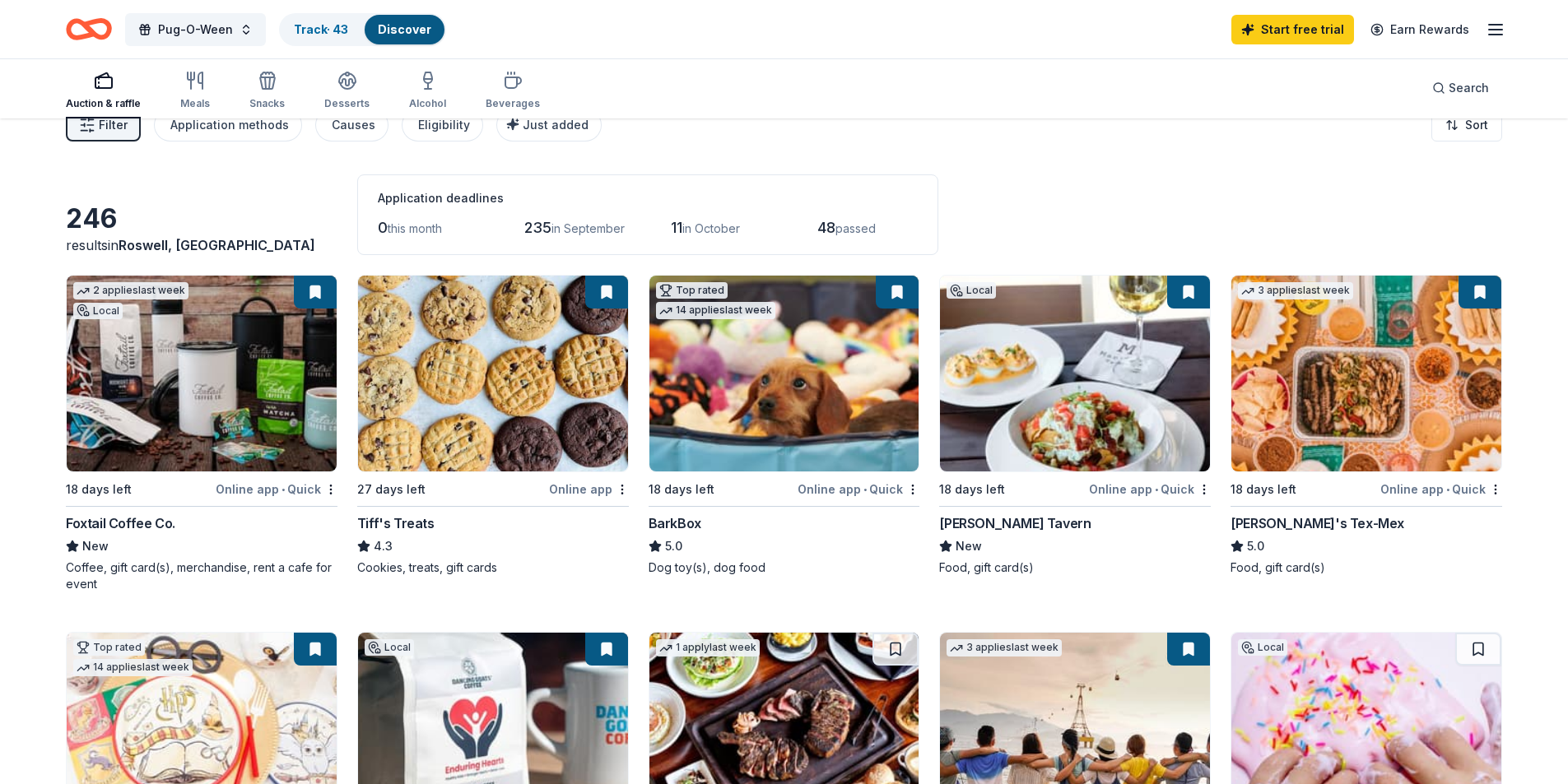
scroll to position [0, 0]
